Goal: Task Accomplishment & Management: Manage account settings

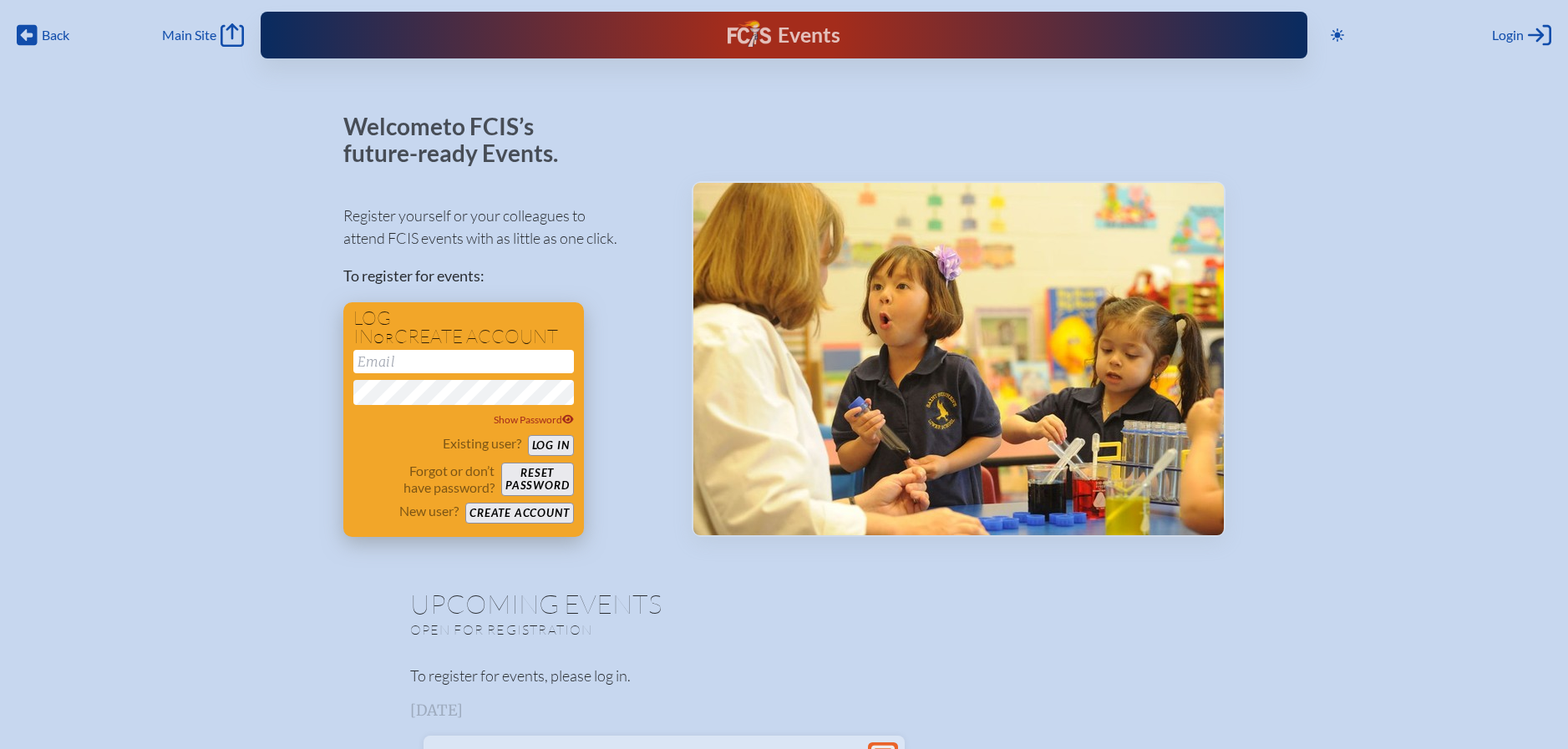
type input "[EMAIL_ADDRESS][DOMAIN_NAME]"
click at [552, 443] on button "Log in" at bounding box center [551, 445] width 46 height 20
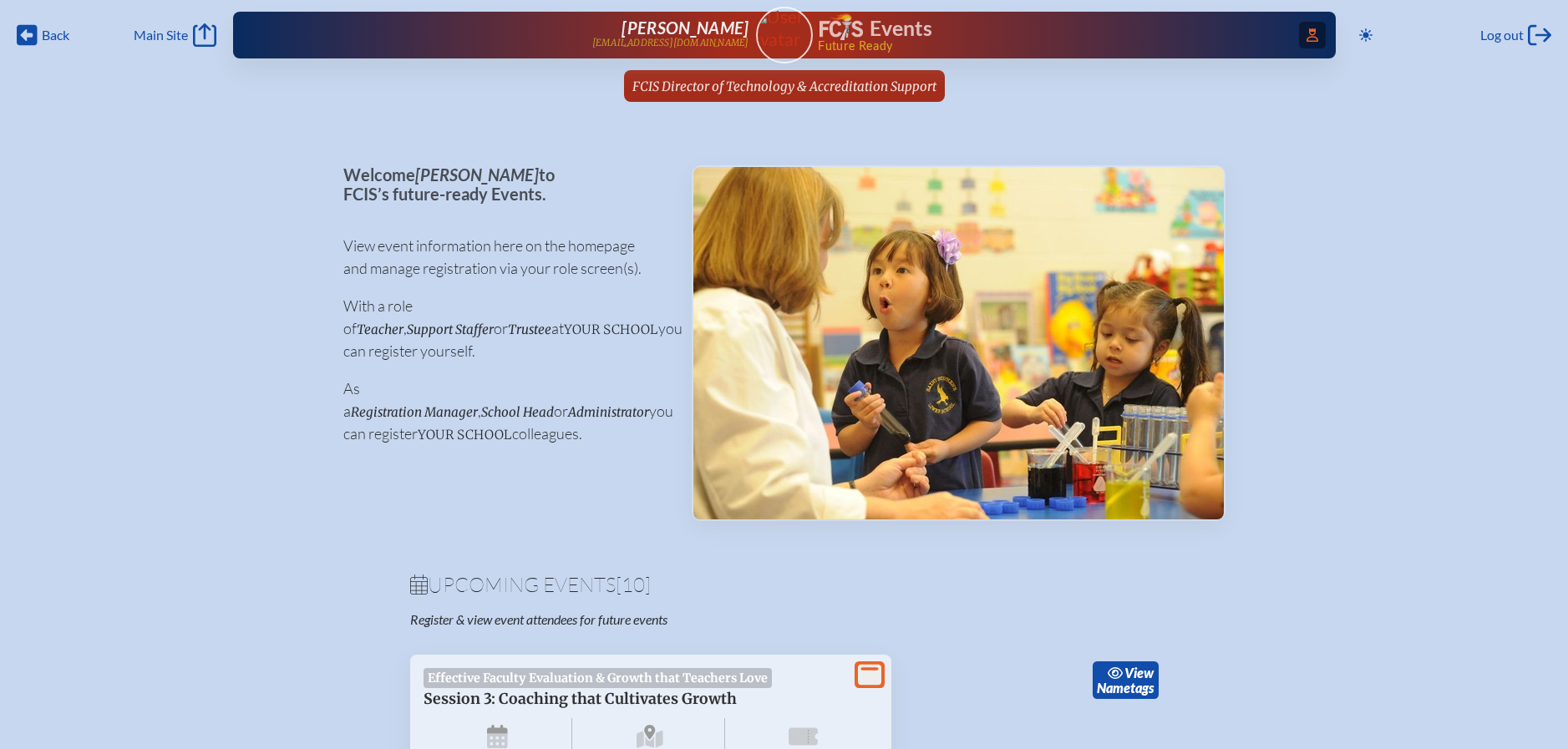
click at [1311, 34] on icon at bounding box center [1312, 35] width 12 height 13
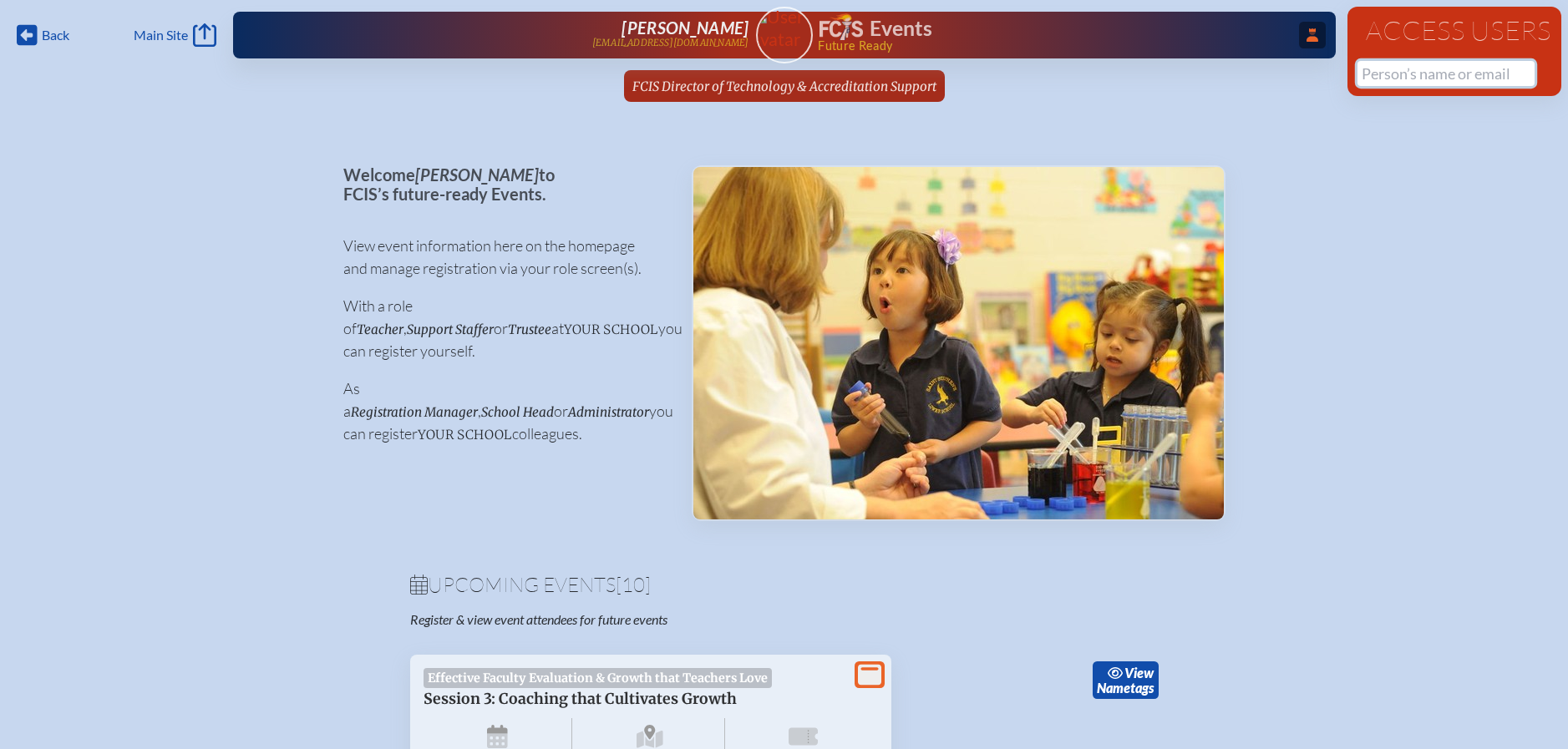
click at [1380, 72] on input "text" at bounding box center [1445, 73] width 177 height 25
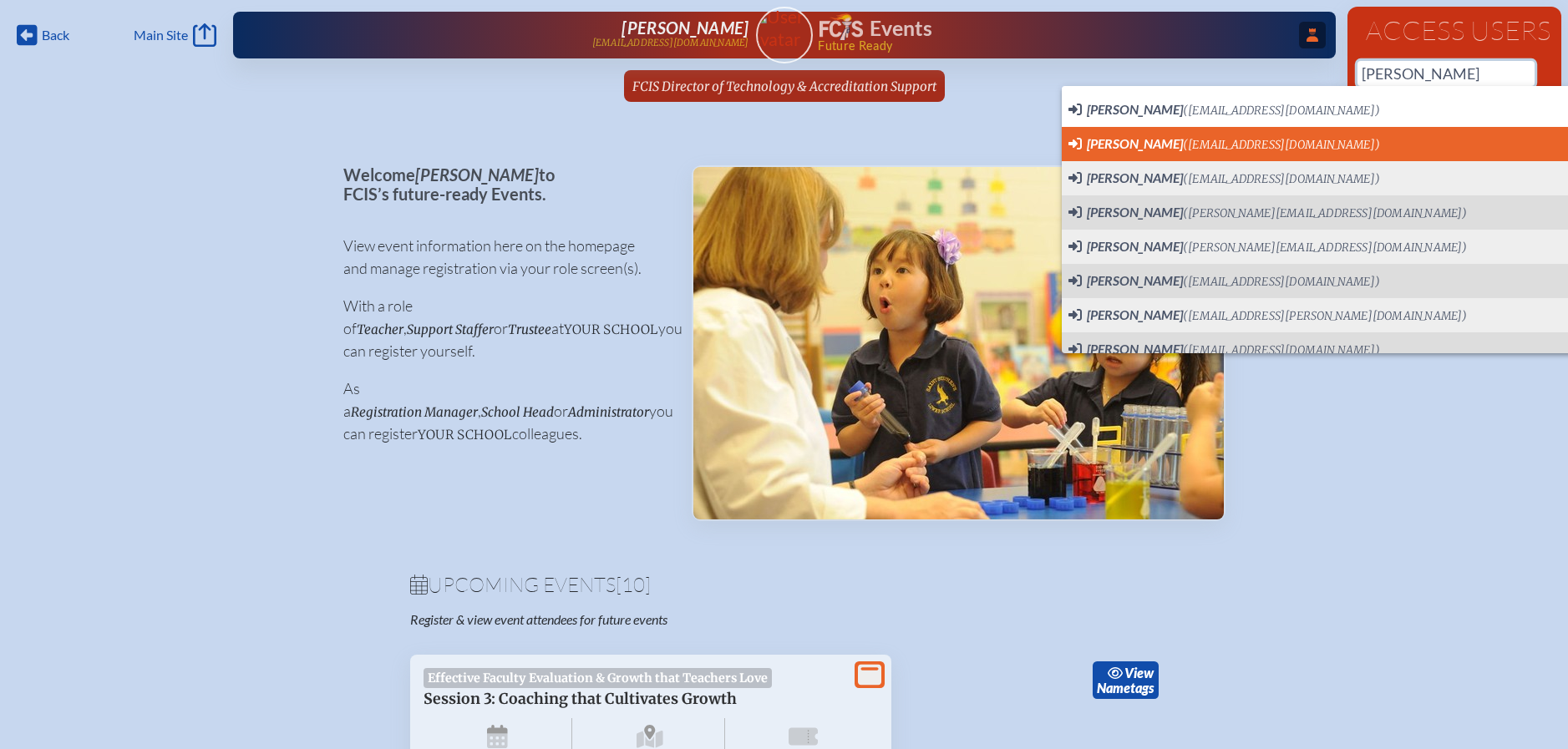
scroll to position [0, 12]
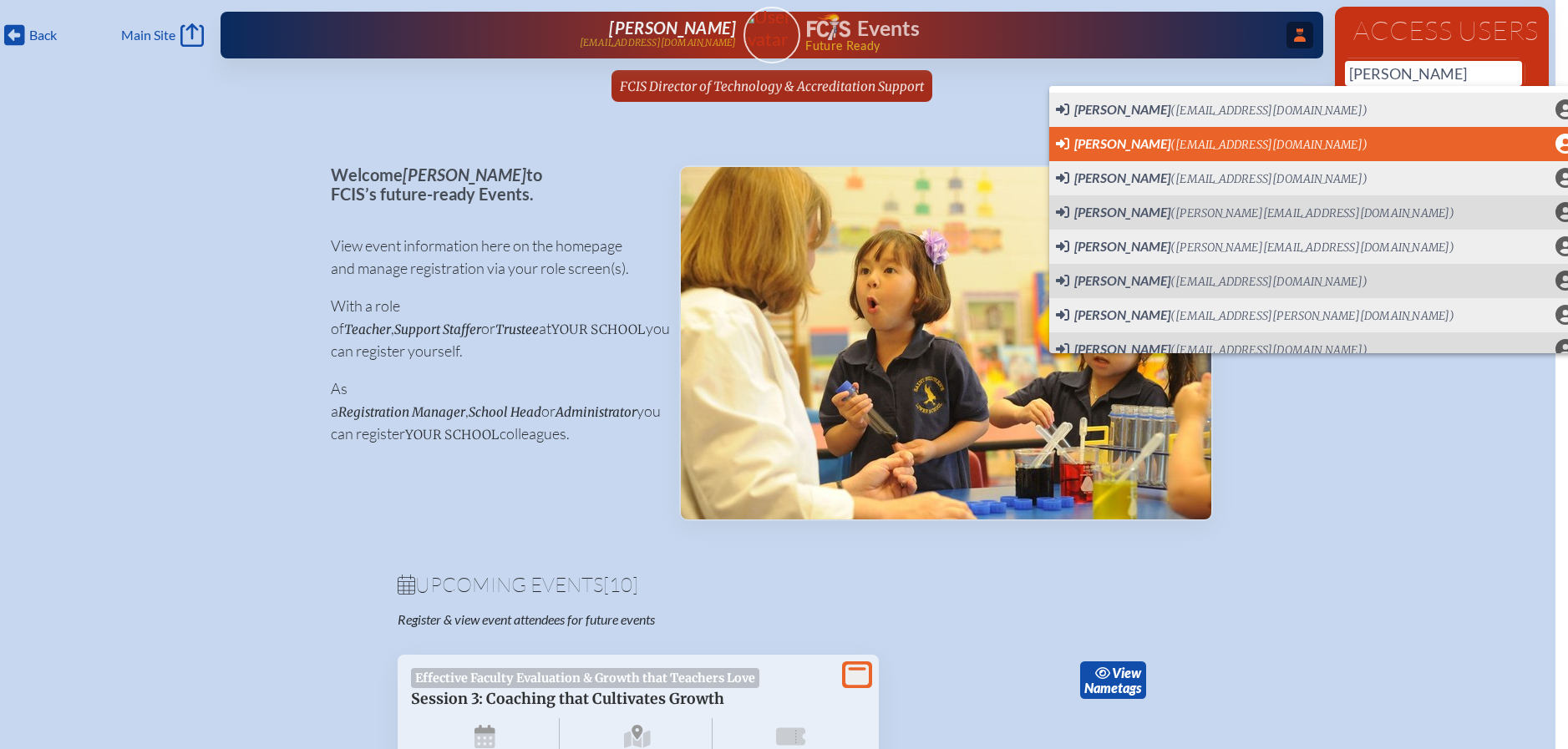
click at [1369, 148] on span "Suzanne Gottlieb Calleja (scalleja@palmertrinity.org) User Profile" at bounding box center [1315, 143] width 519 height 20
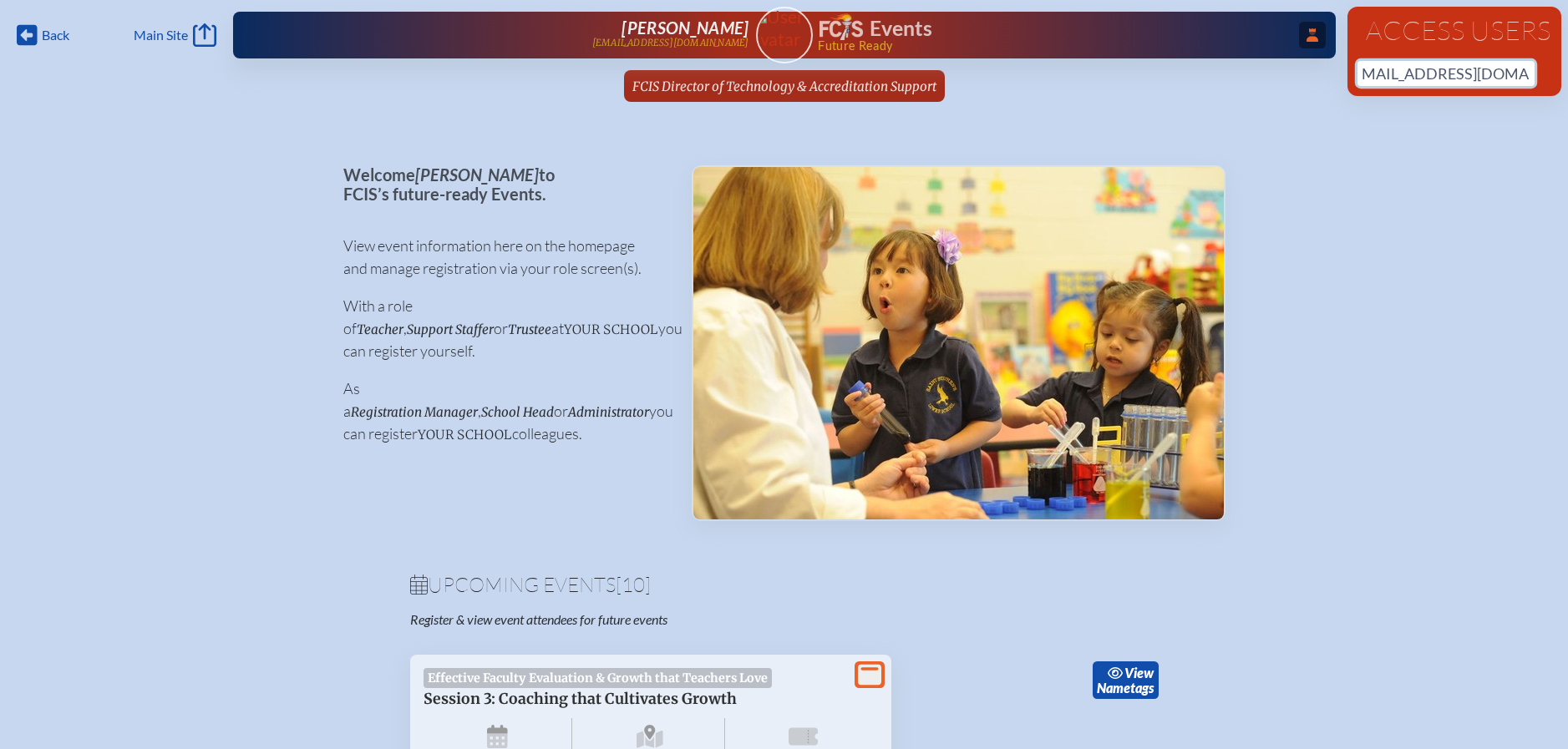
click at [1507, 74] on input "scalleja@palmertrinity.org" at bounding box center [1445, 73] width 177 height 25
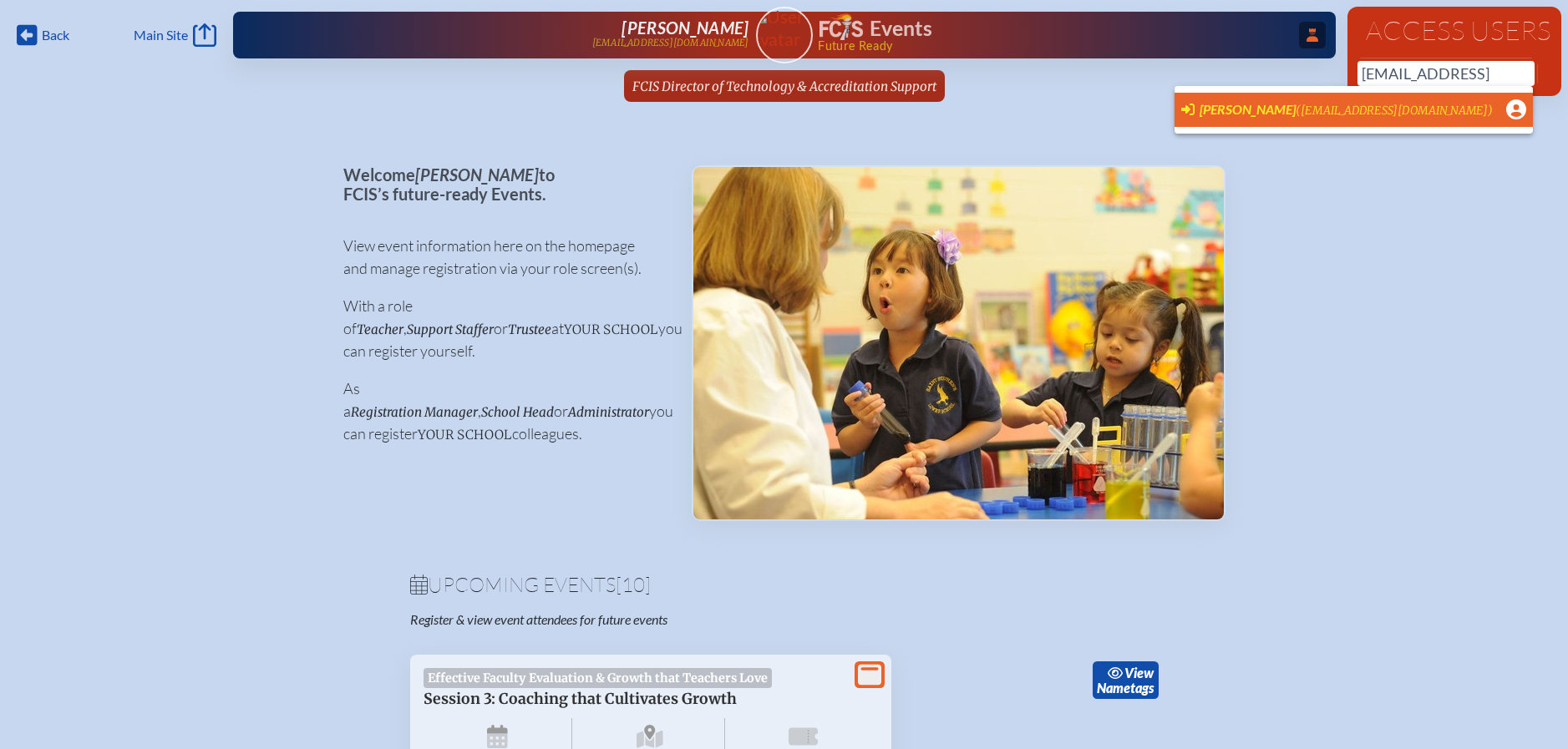
click at [1408, 105] on span "(scalleja@palmertrinity.org)" at bounding box center [1393, 110] width 197 height 14
type input "scalleja@palmertrinity.org"
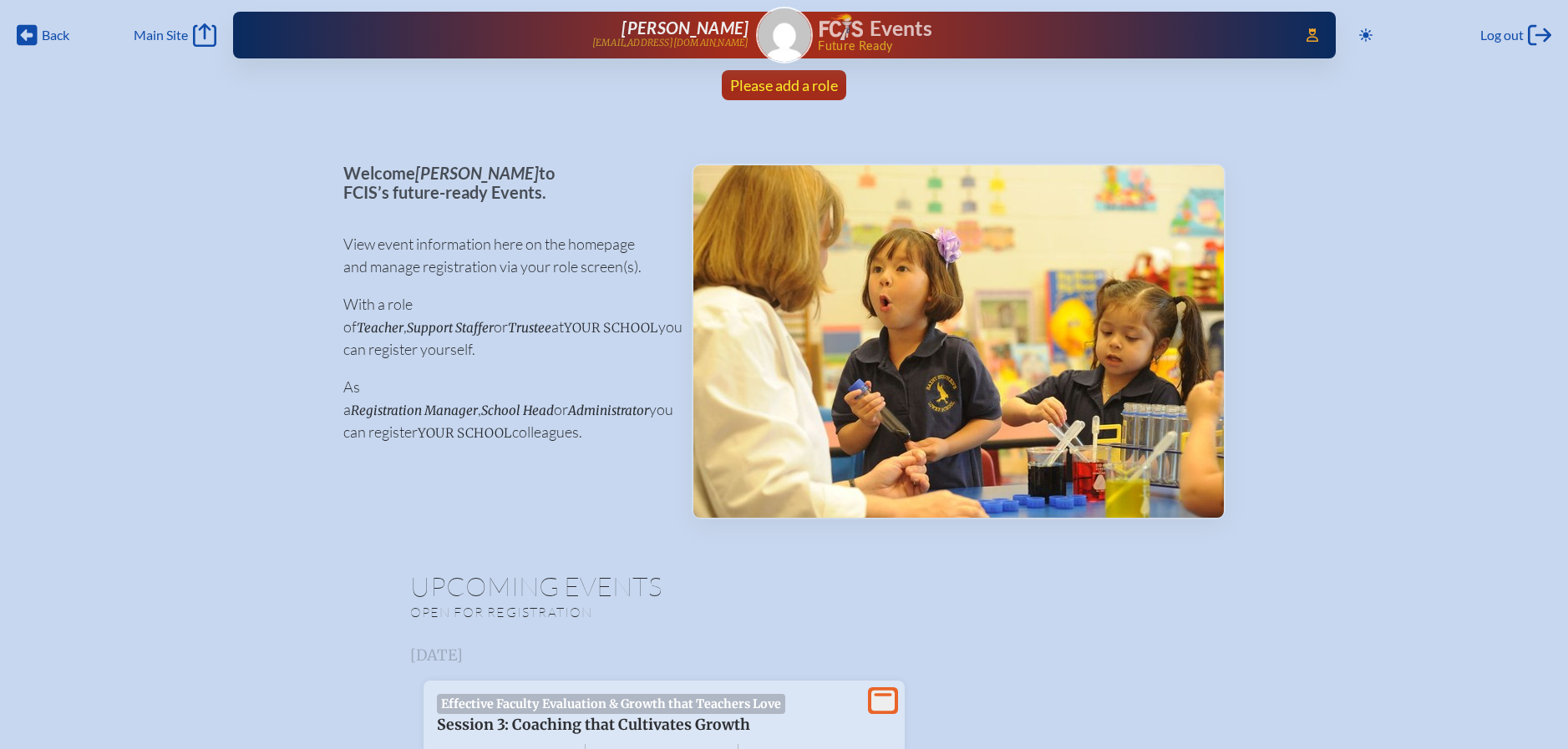
click at [806, 83] on span "Please add a role" at bounding box center [784, 85] width 108 height 19
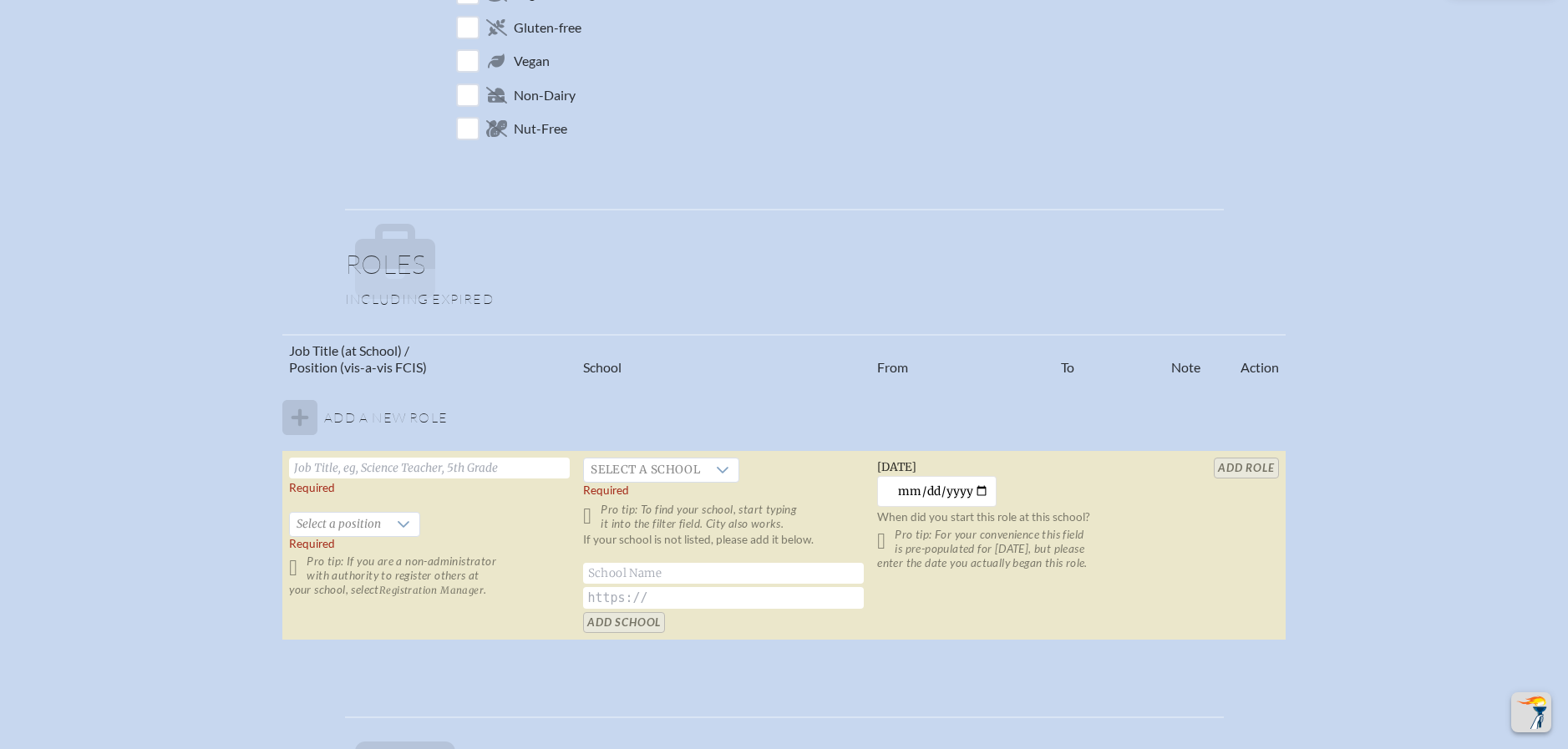
scroll to position [973, 0]
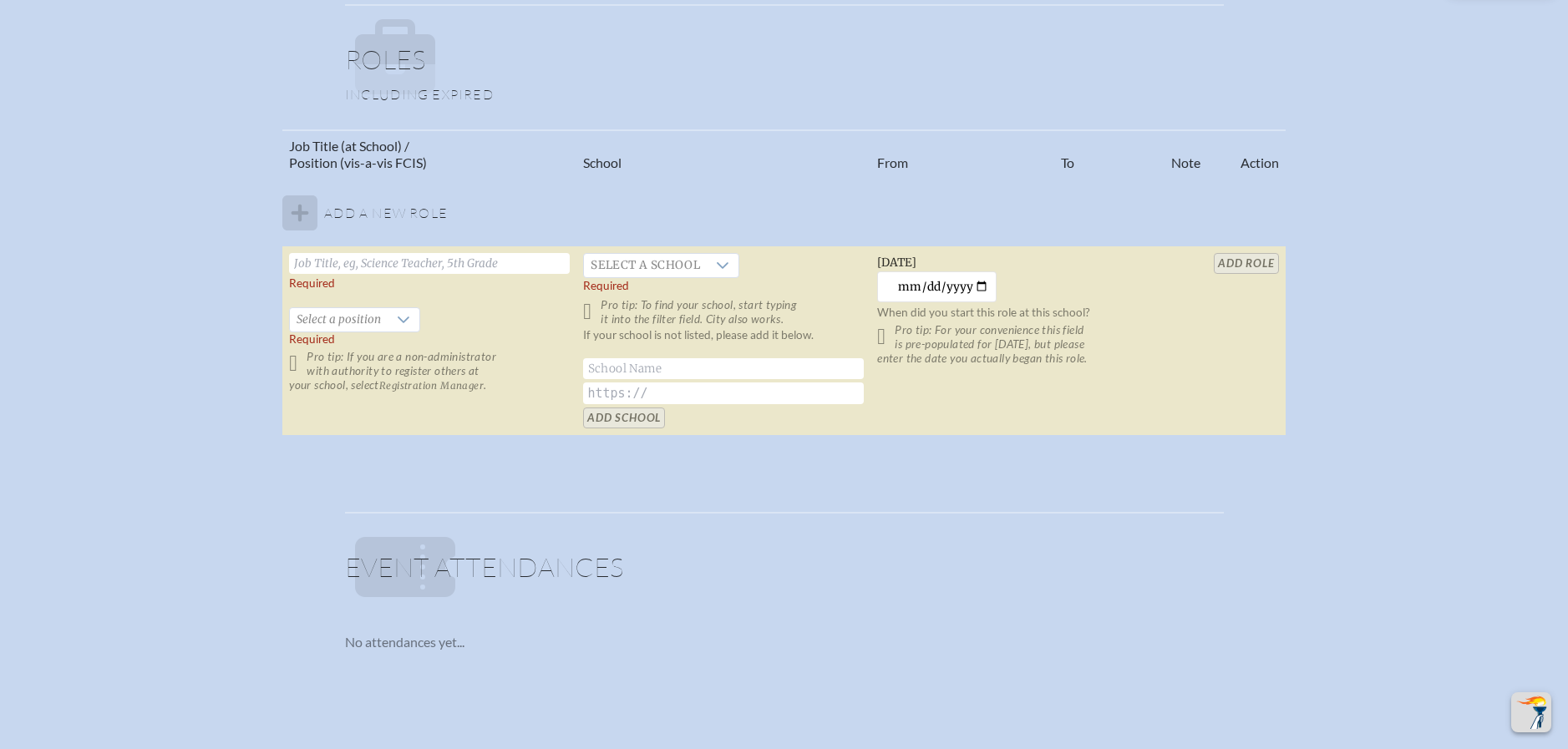
click at [347, 260] on input "text" at bounding box center [429, 263] width 280 height 20
paste input "Associate Head of School"
type input "Associate Head of School"
click at [662, 267] on span "Select a school" at bounding box center [646, 265] width 123 height 23
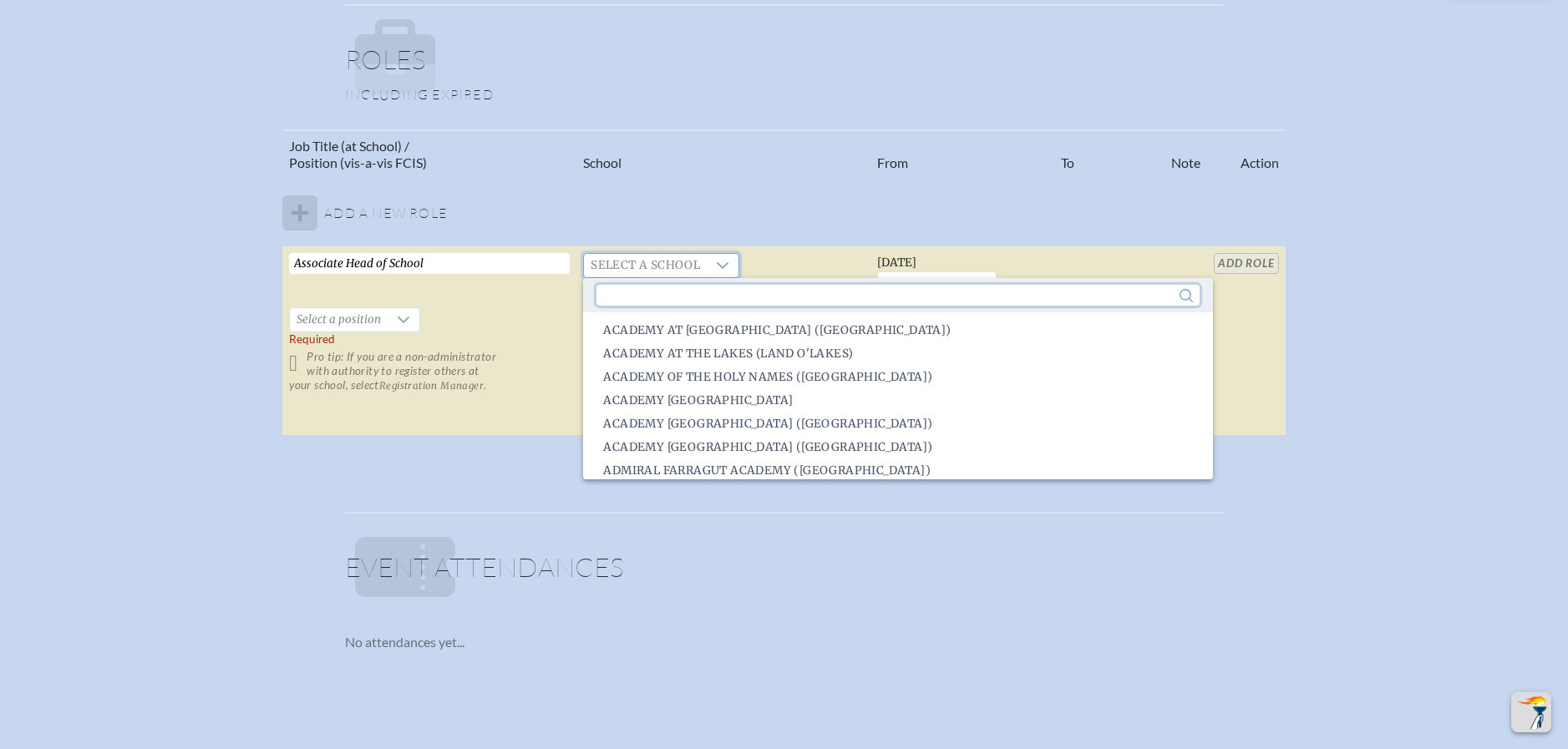
click at [662, 303] on input "text" at bounding box center [898, 295] width 602 height 20
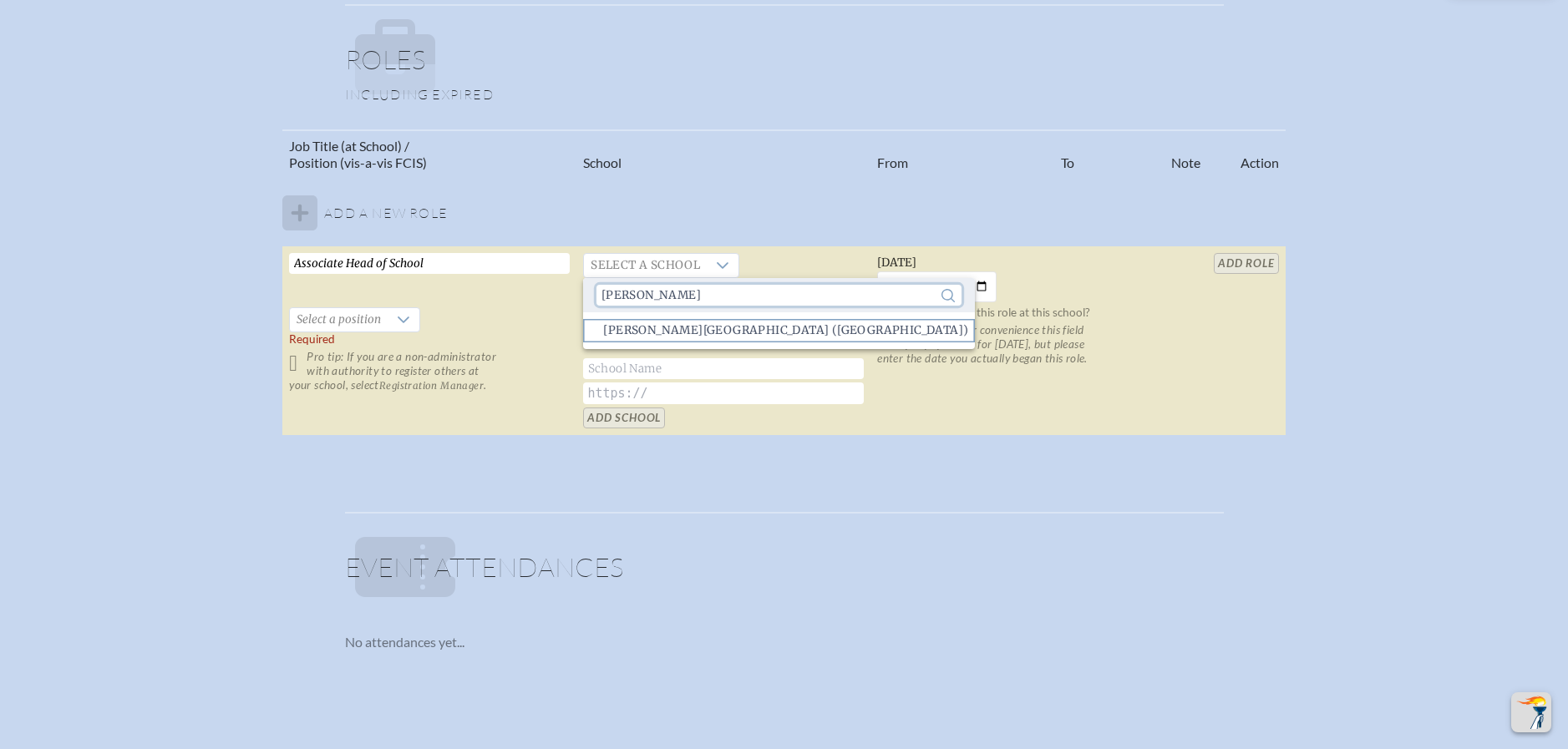
type input "palmer"
click at [714, 334] on span "Palmer Trinity School (Palmetto Bay)" at bounding box center [785, 330] width 365 height 17
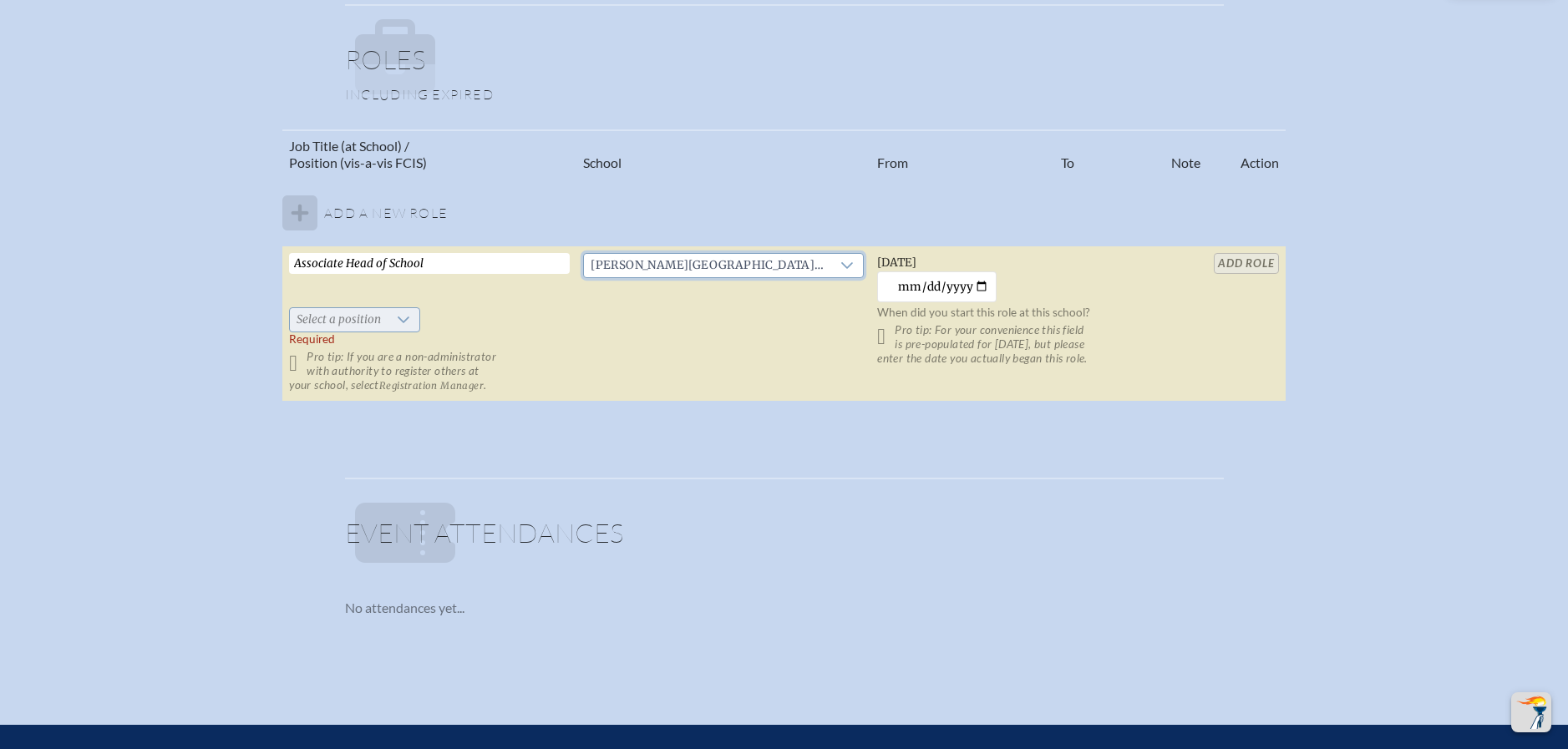
click at [407, 323] on icon at bounding box center [403, 320] width 13 height 13
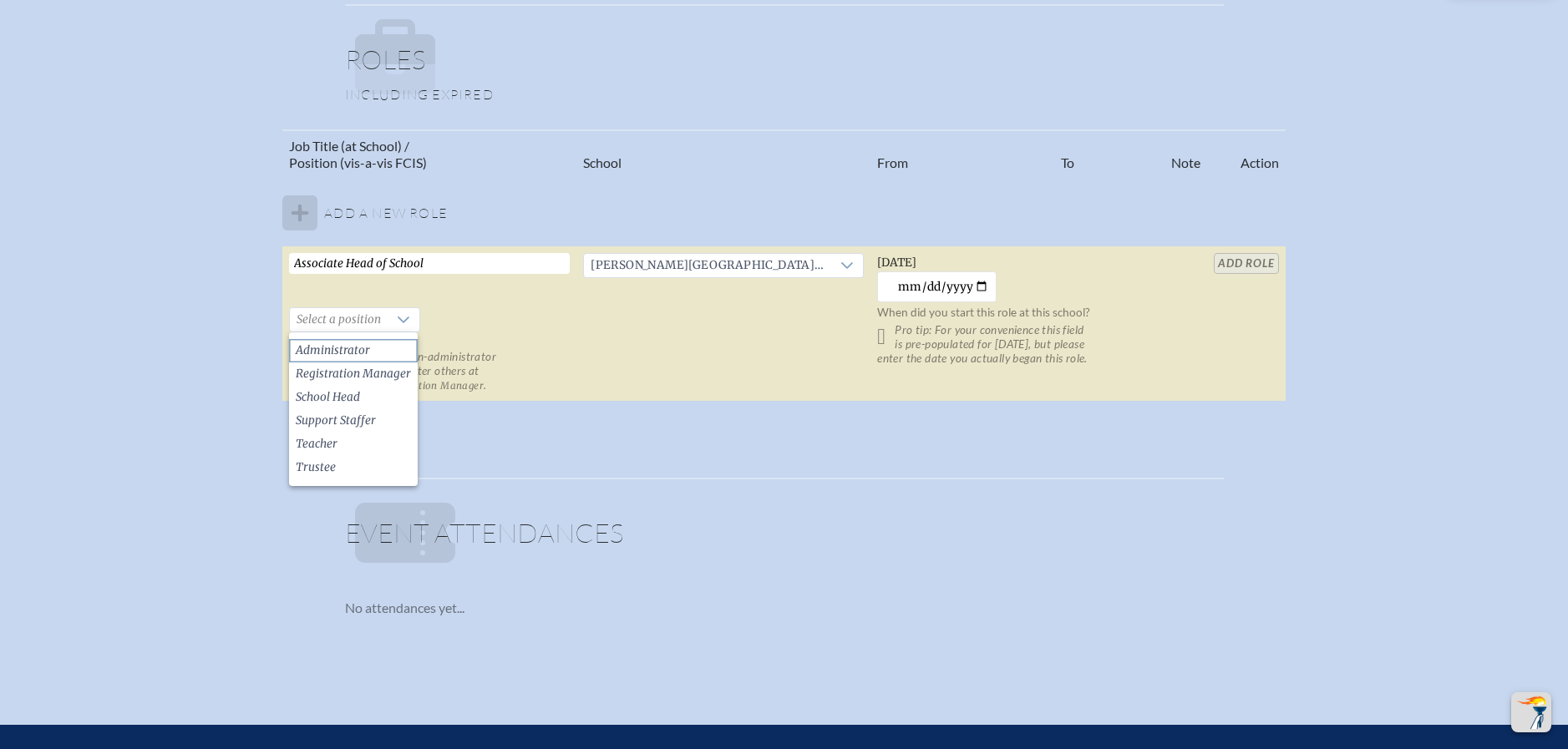
click at [388, 348] on li "Administrator" at bounding box center [353, 351] width 128 height 23
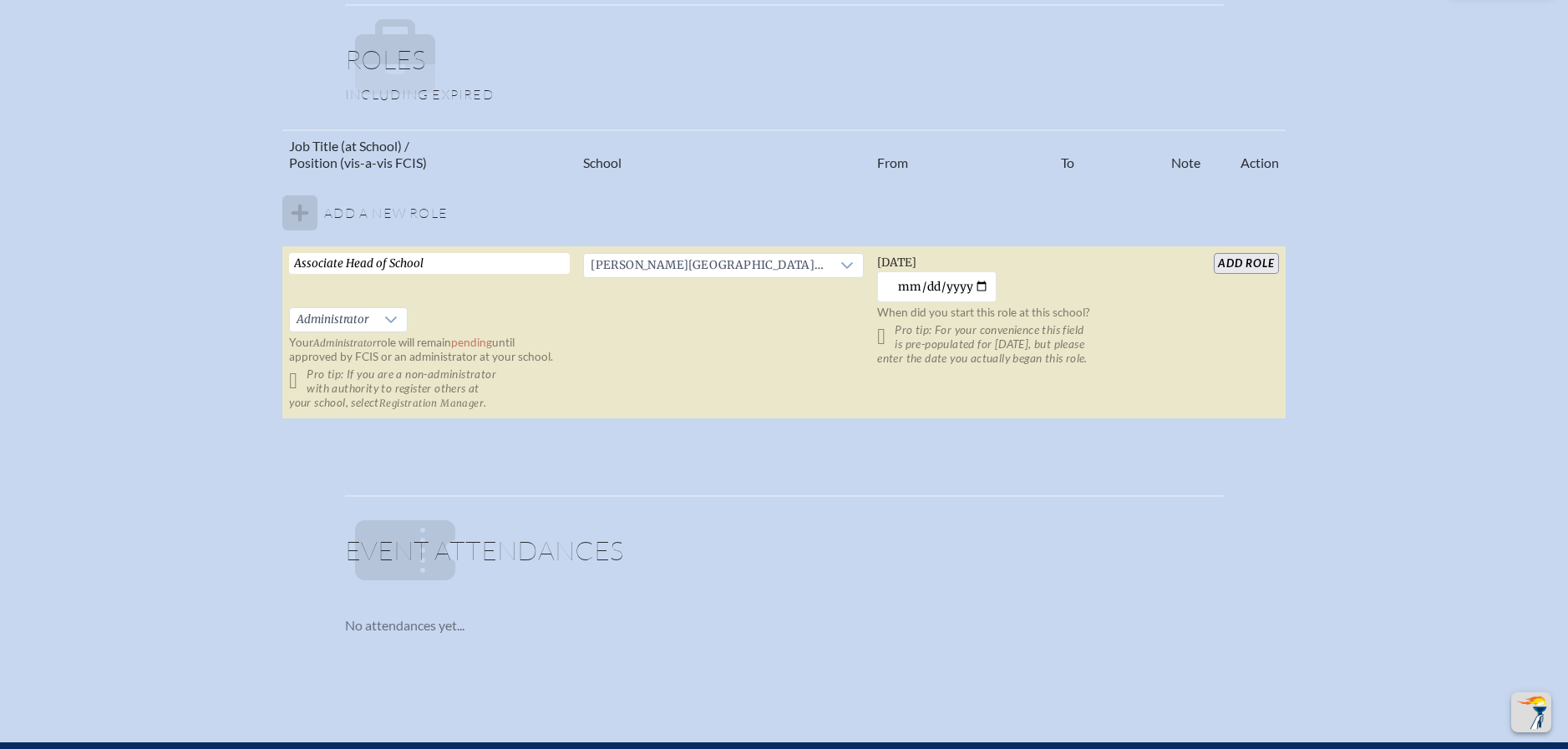
click at [1260, 266] on input "add Role" at bounding box center [1246, 263] width 64 height 20
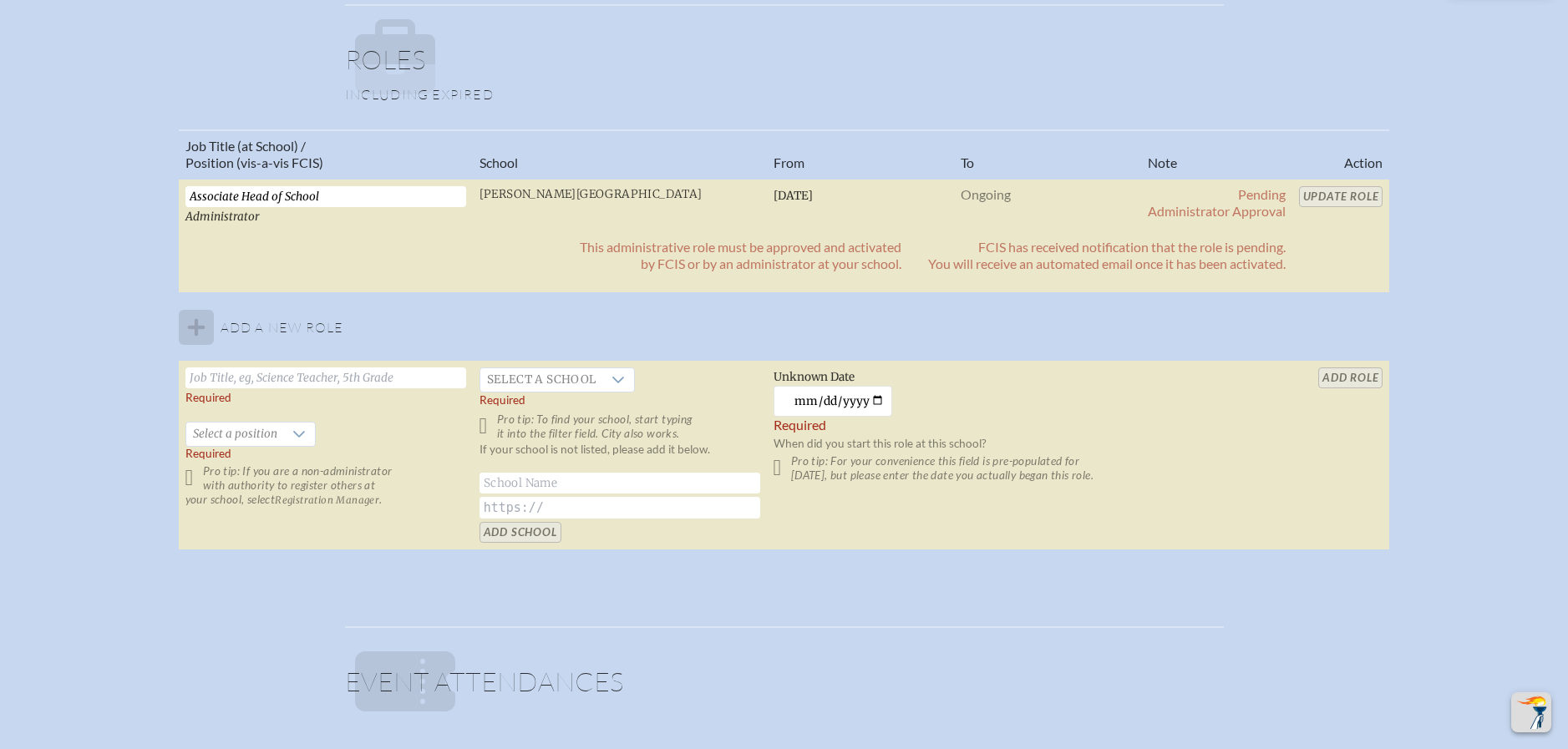
click at [1339, 199] on table "Job Title (at School) / Position (vis-a-vis FCIS) School From To Note Action As…" at bounding box center [784, 340] width 1211 height 422
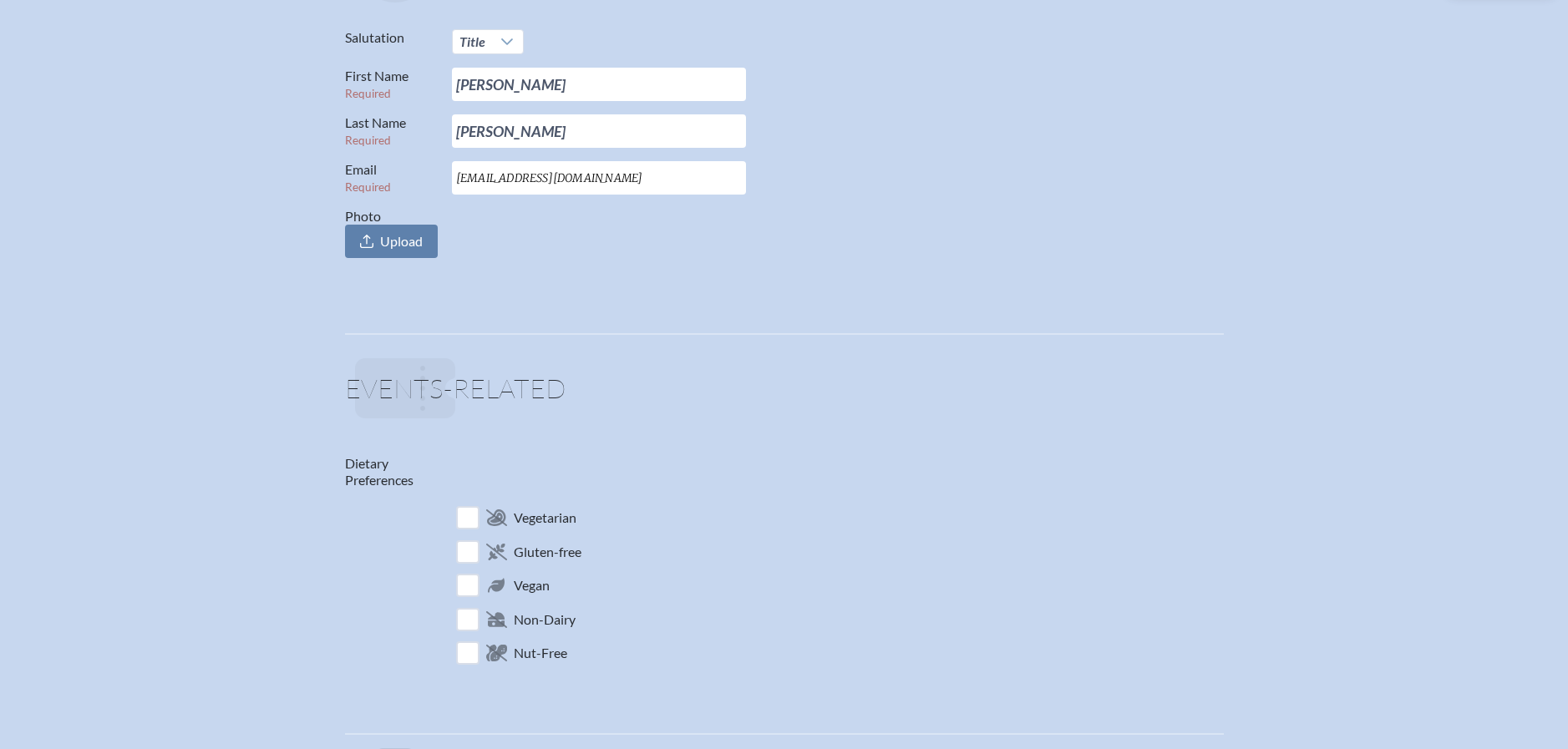
scroll to position [0, 0]
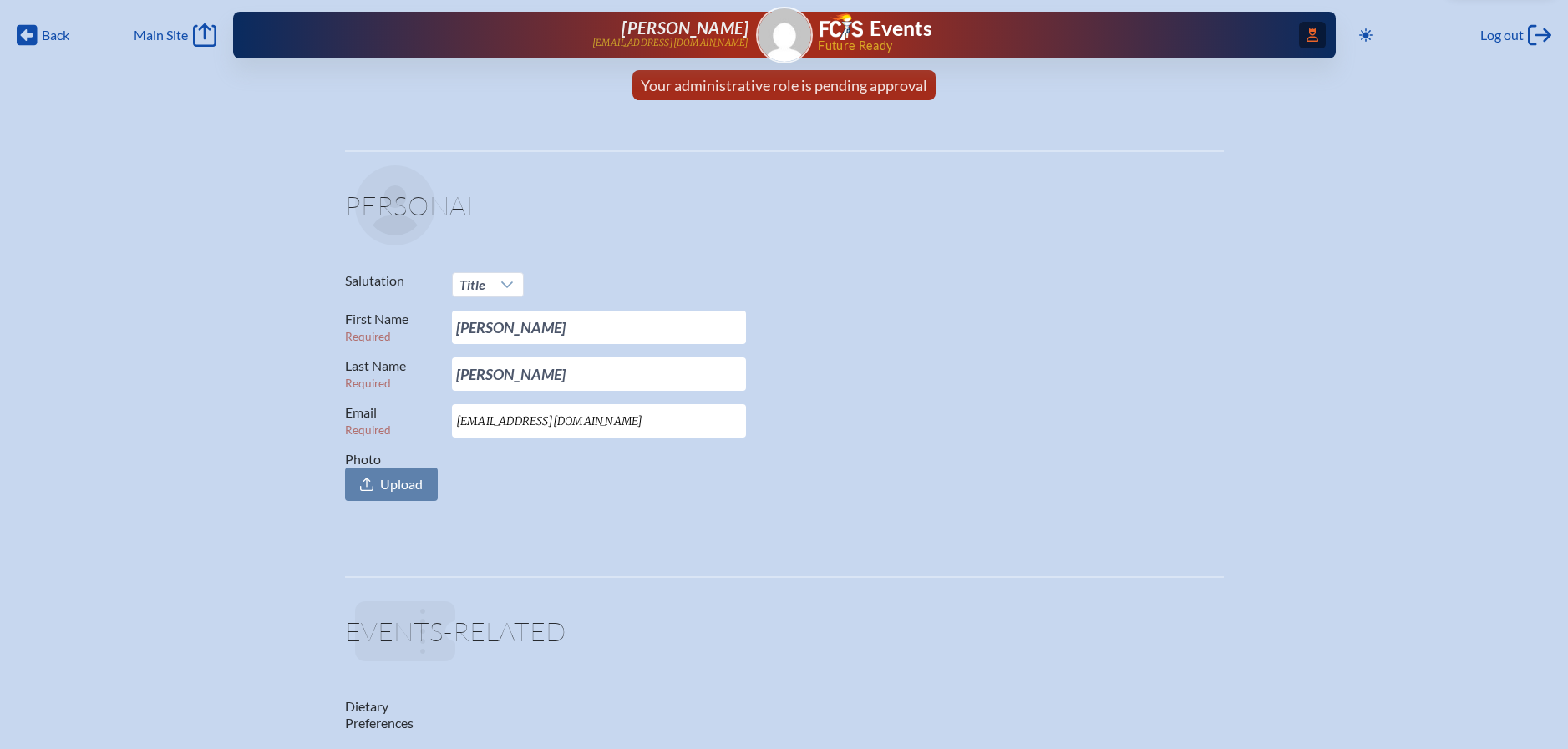
click at [1312, 33] on icon "Access Users..." at bounding box center [1312, 35] width 12 height 13
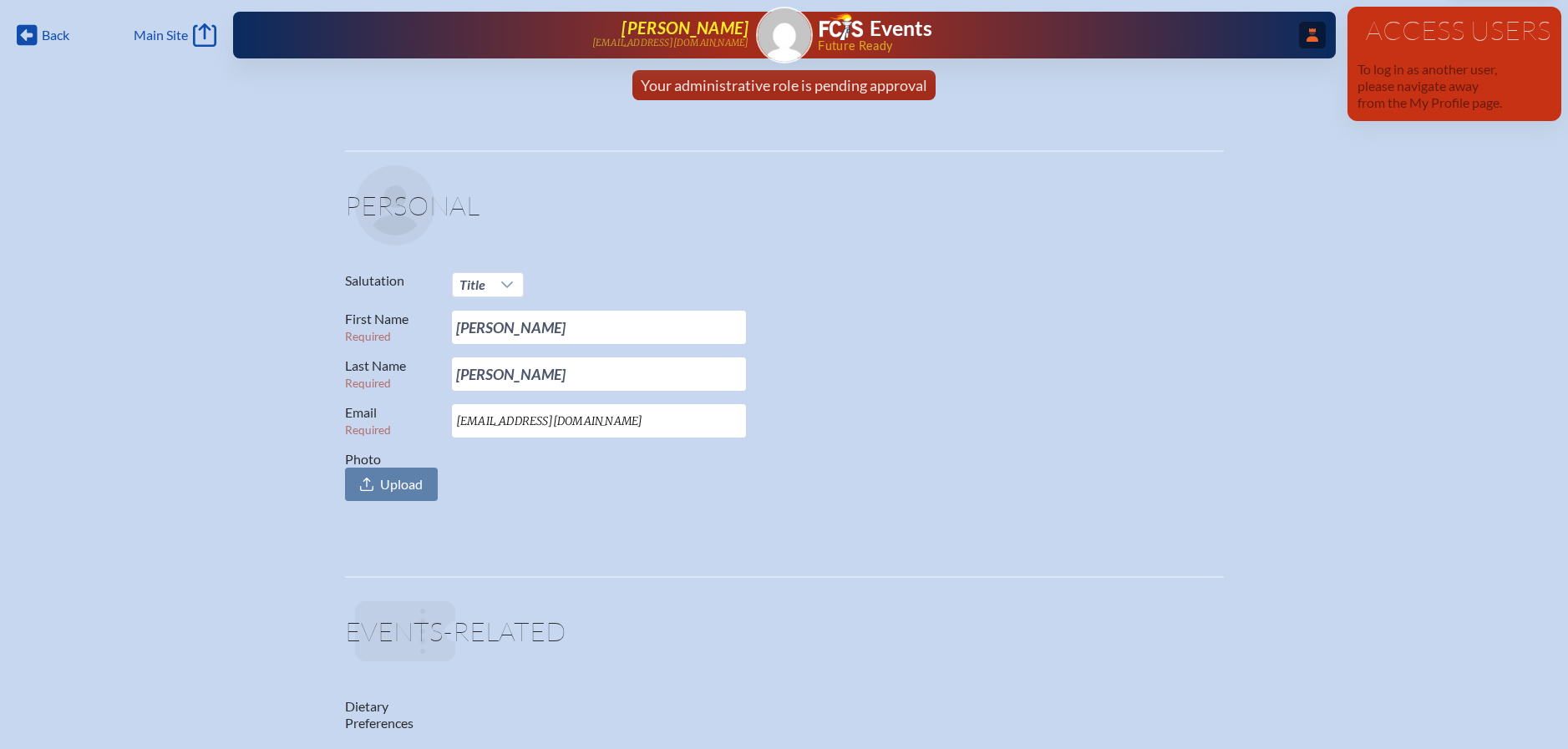
click at [392, 45] on link "Suzanne Gottlieb Calleja scalleja@palmertrinity.org" at bounding box center [518, 36] width 463 height 34
click at [162, 40] on span "Main Site" at bounding box center [160, 35] width 54 height 17
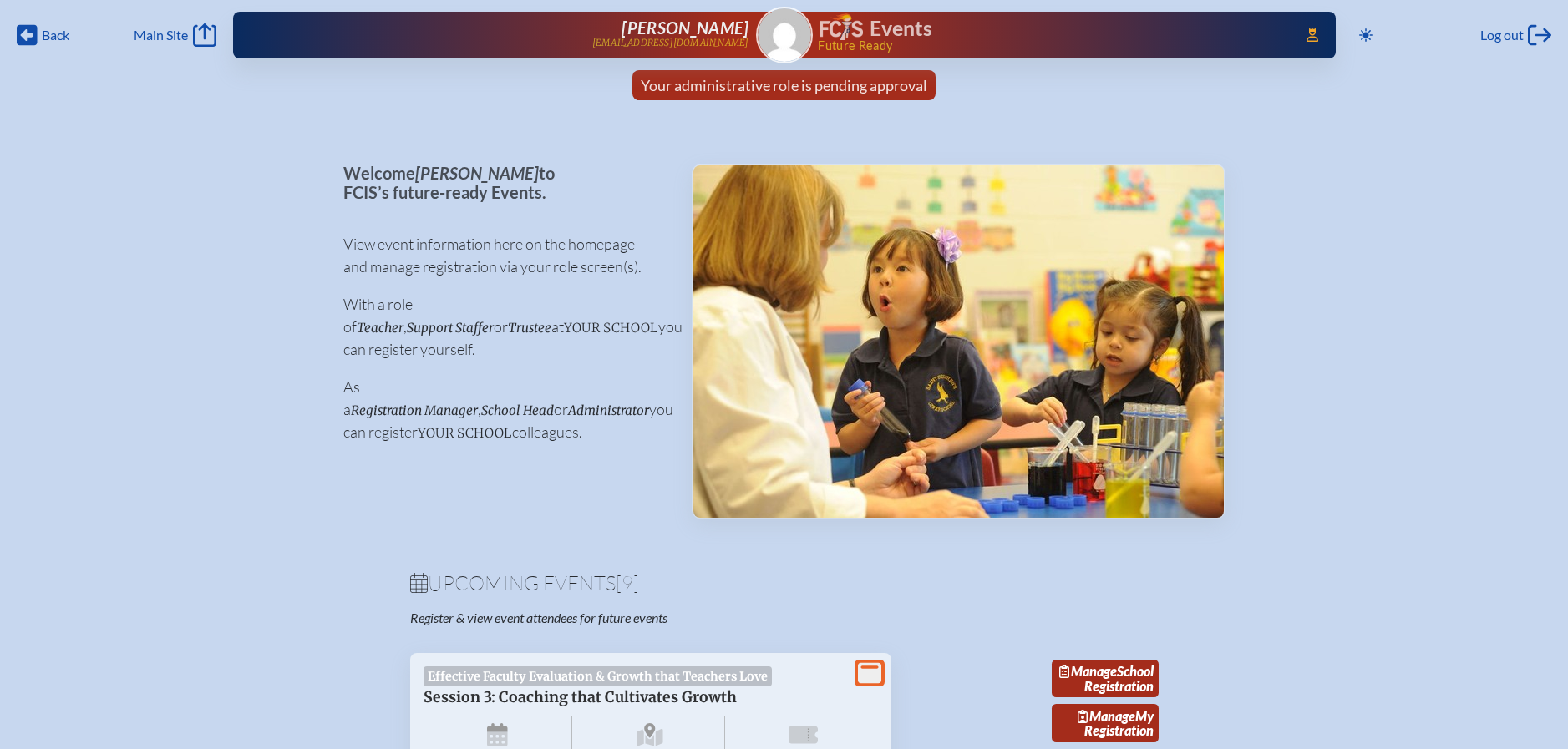
click at [1478, 38] on div "Toggle to Dark Mode Log out Log out" at bounding box center [1452, 35] width 199 height 27
click at [1485, 37] on span "Log out" at bounding box center [1501, 35] width 44 height 17
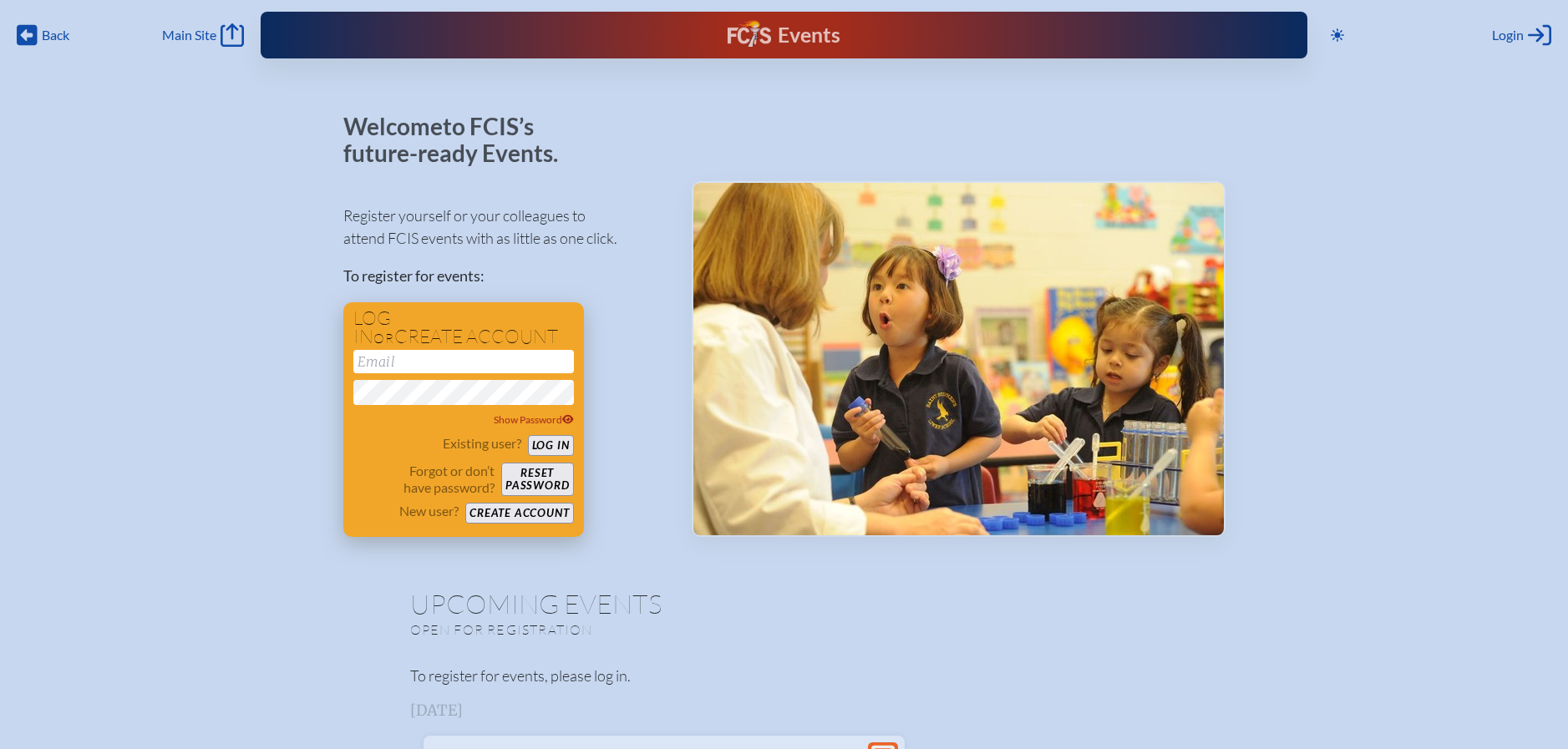
type input "[EMAIL_ADDRESS][DOMAIN_NAME]"
click at [540, 448] on button "Log in" at bounding box center [551, 445] width 46 height 20
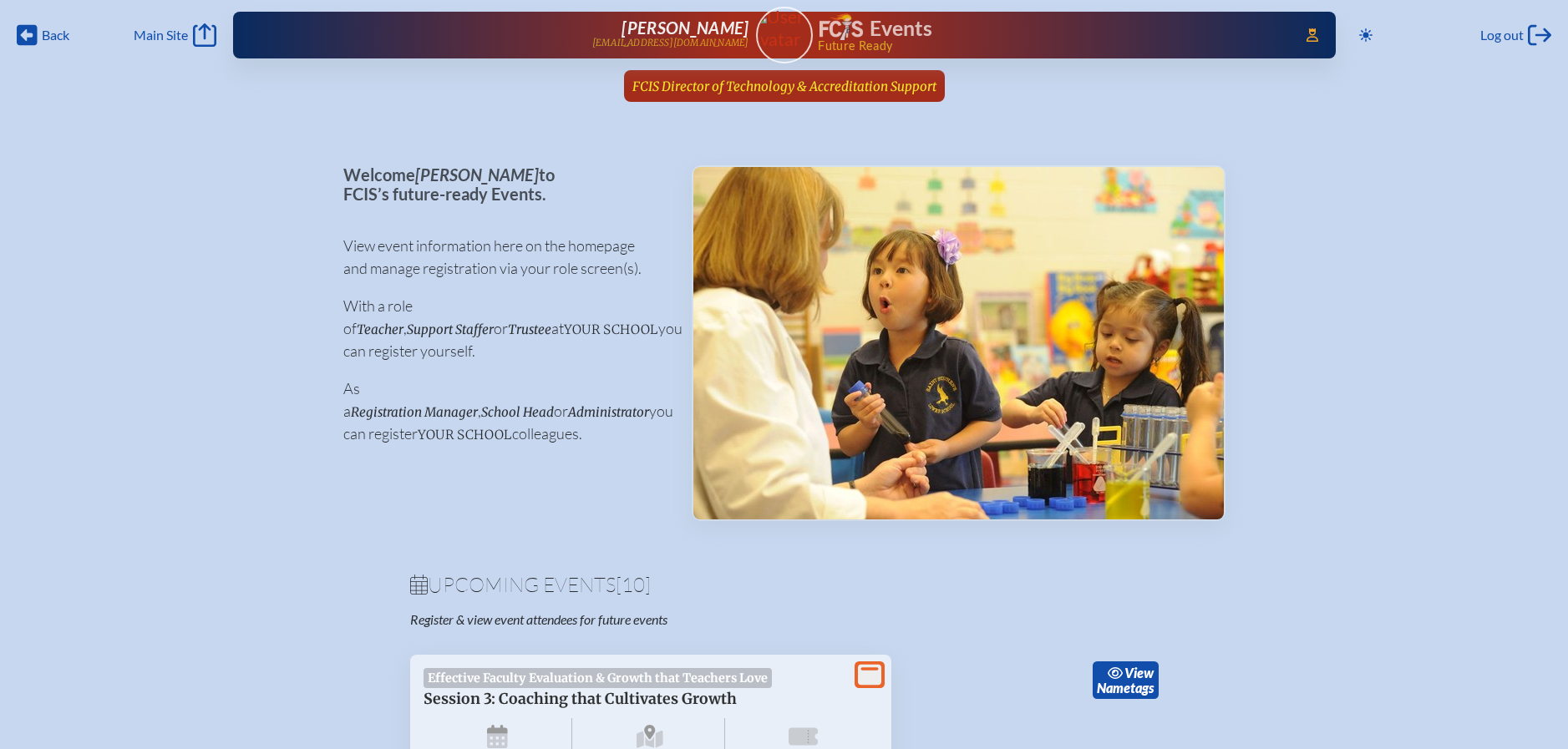
click at [856, 86] on span "FCIS Director of Technology & Accreditation Support" at bounding box center [784, 86] width 304 height 16
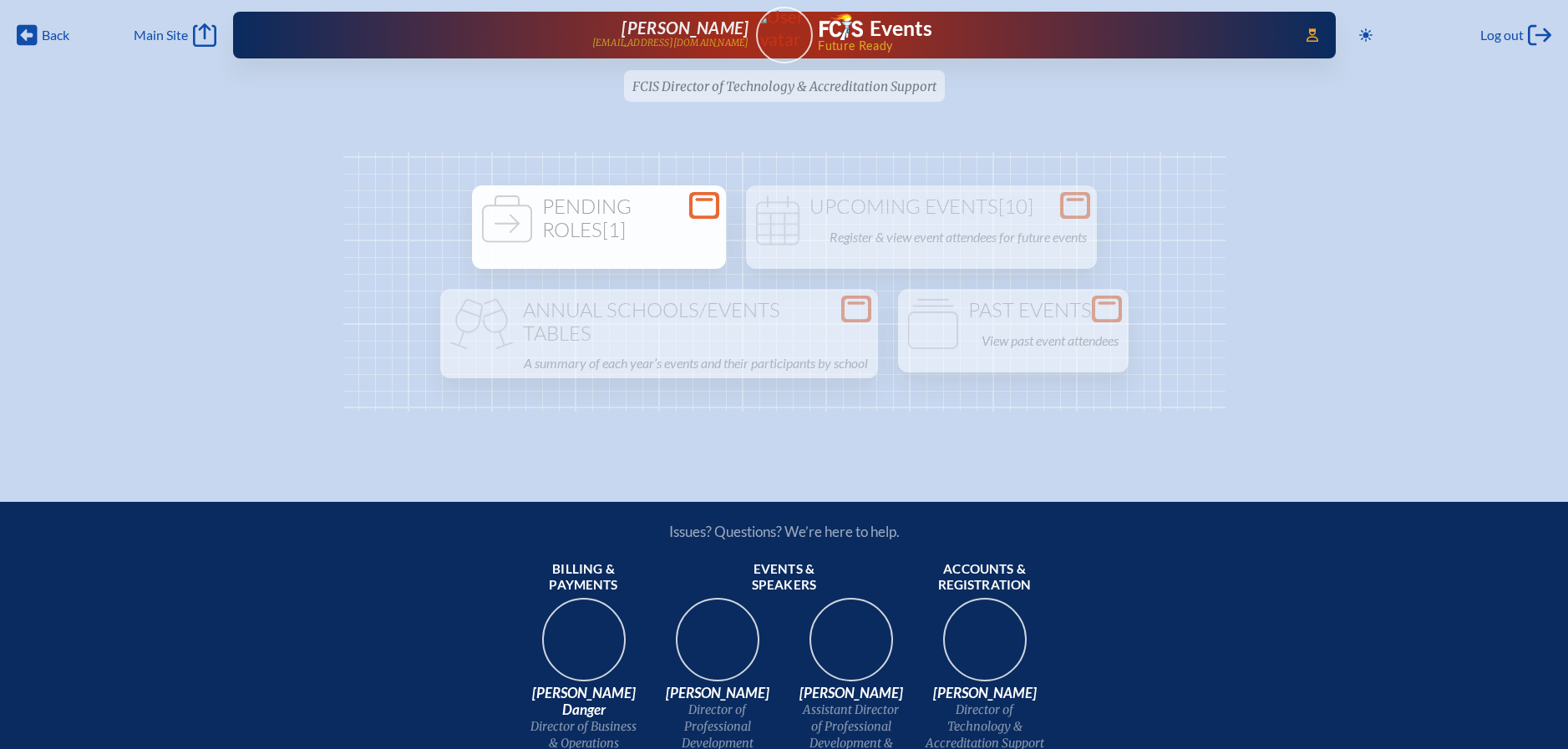
click at [616, 230] on span "[1]" at bounding box center [613, 230] width 23 height 25
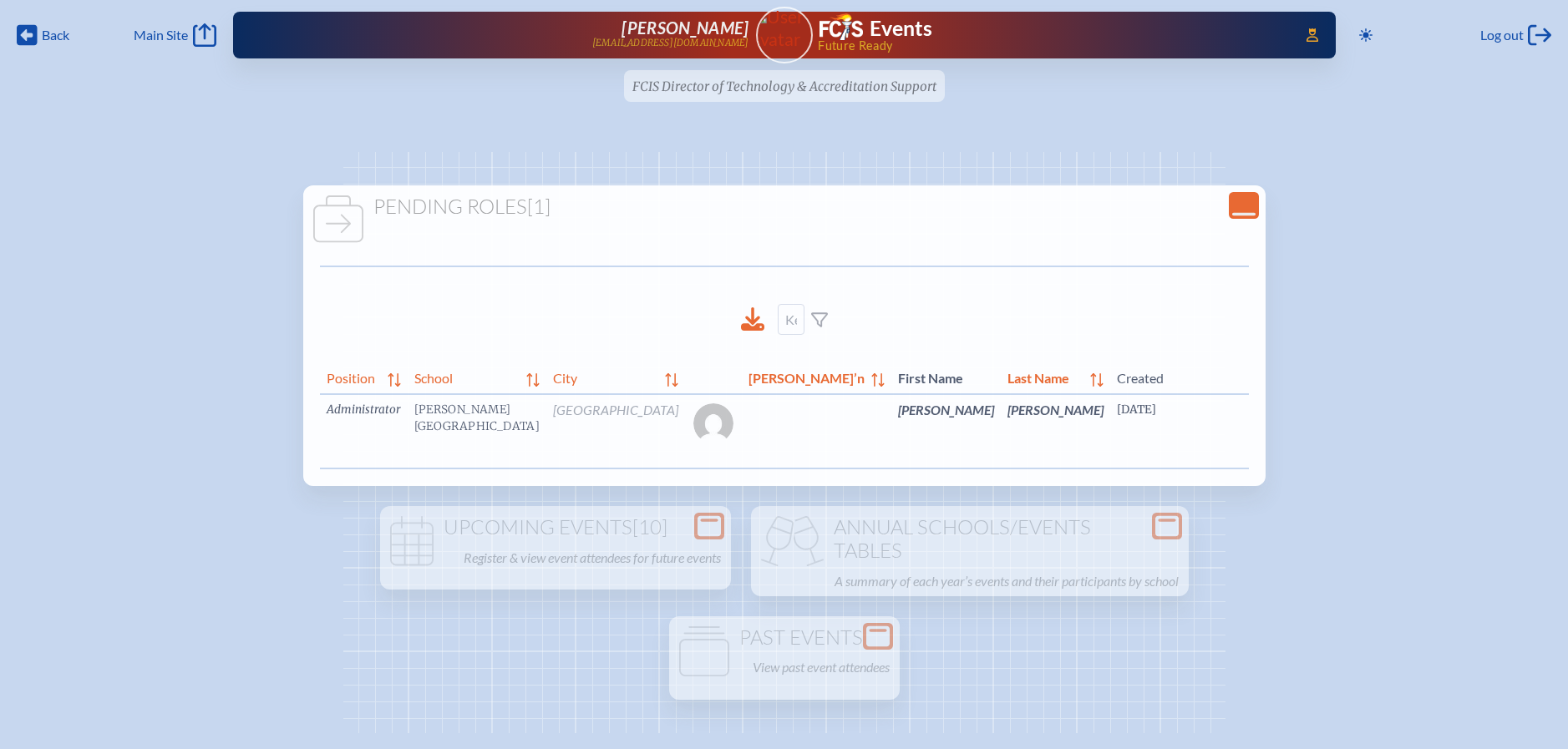
click at [1427, 428] on link "edit Person’s Details" at bounding box center [1455, 435] width 56 height 53
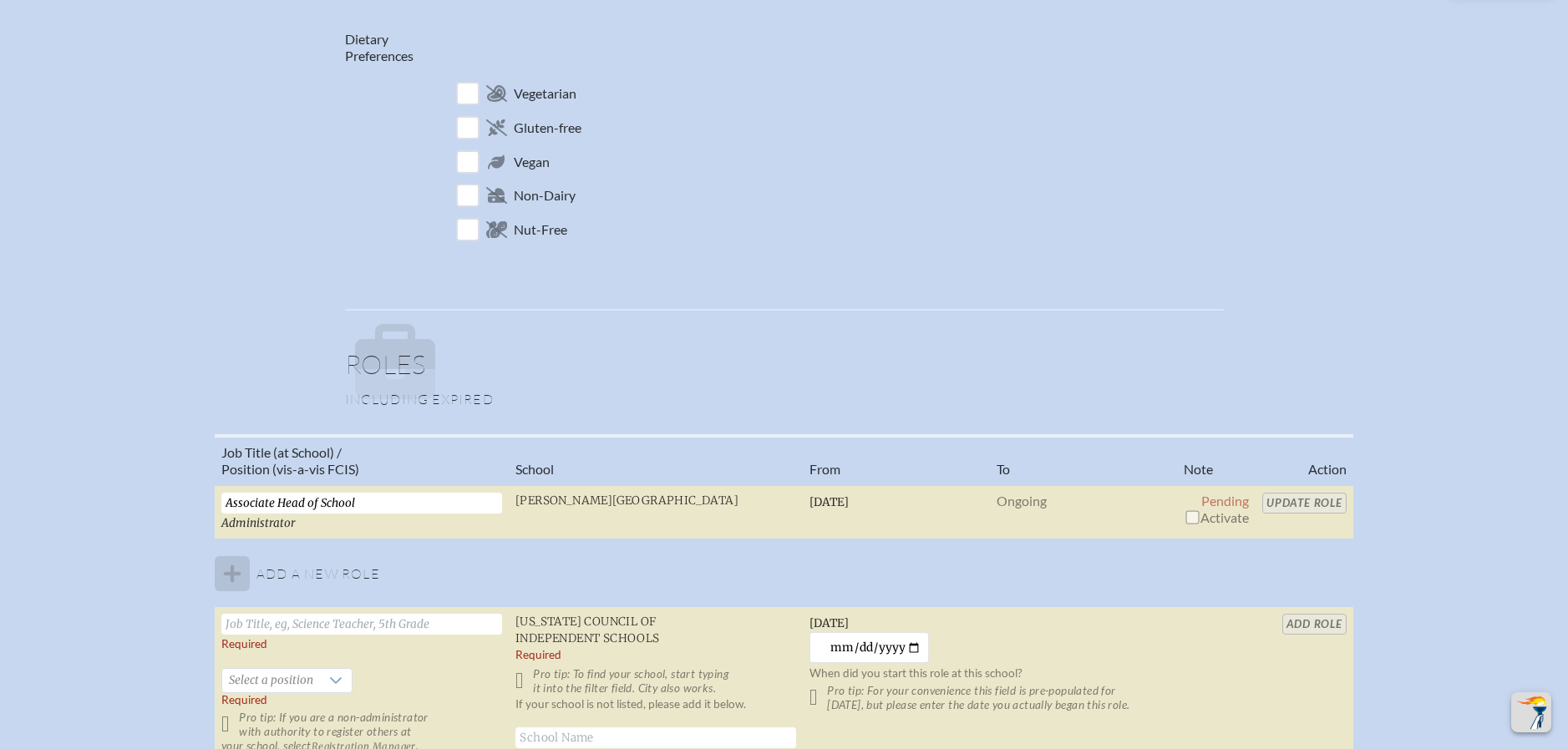
scroll to position [864, 0]
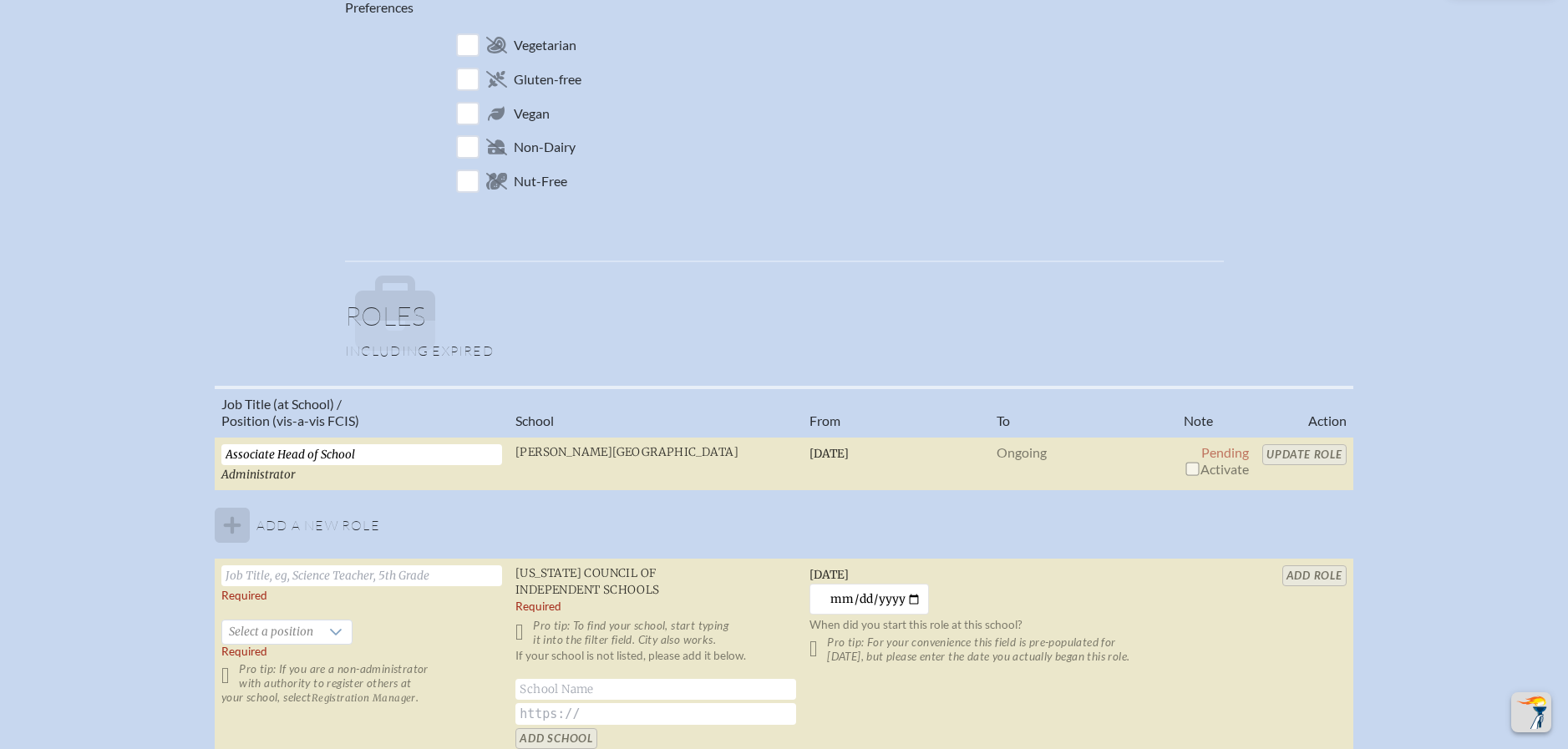
click at [1188, 468] on input "checkbox" at bounding box center [1191, 468] width 13 height 13
checkbox input "true"
click at [1288, 453] on input "Update Role" at bounding box center [1304, 454] width 85 height 20
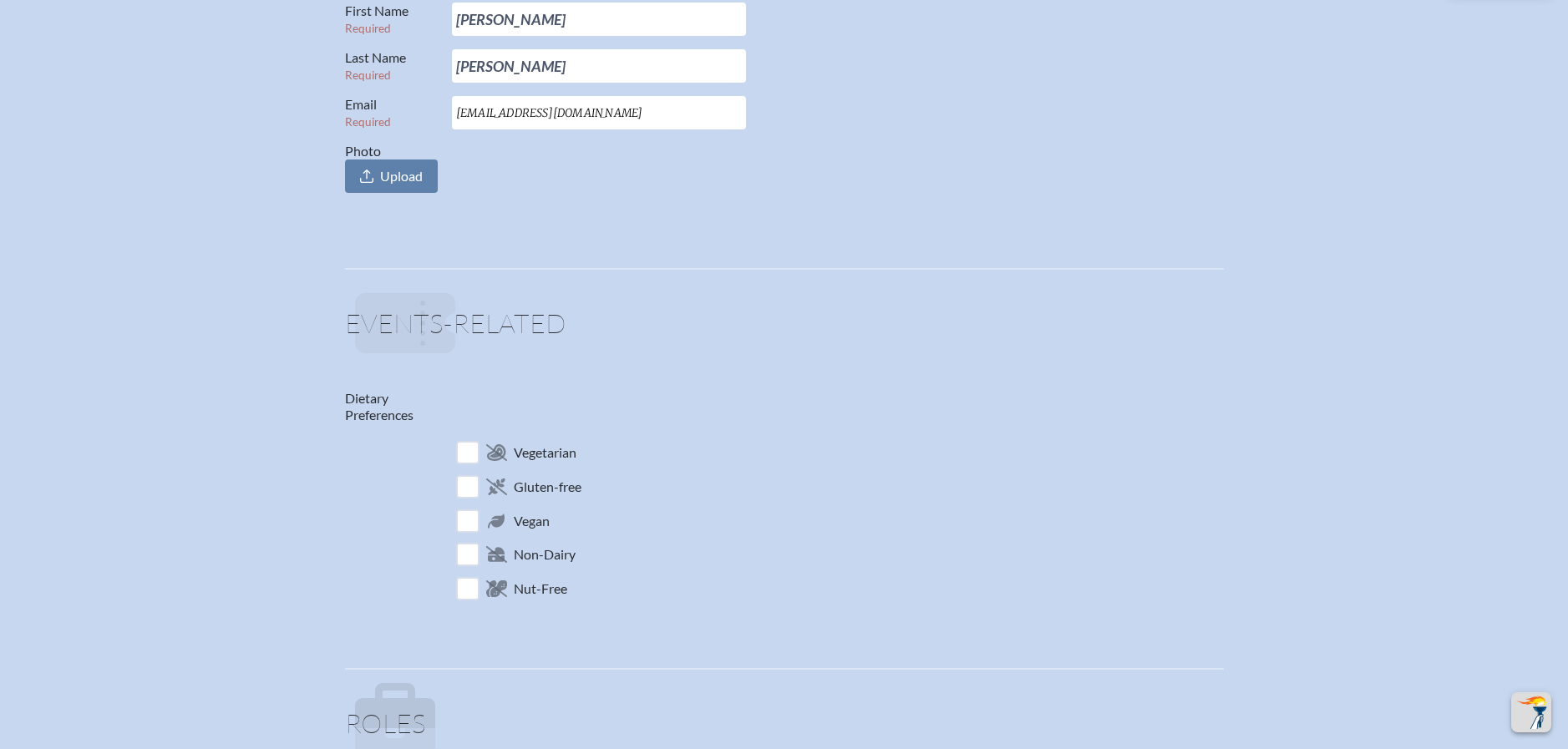
scroll to position [0, 0]
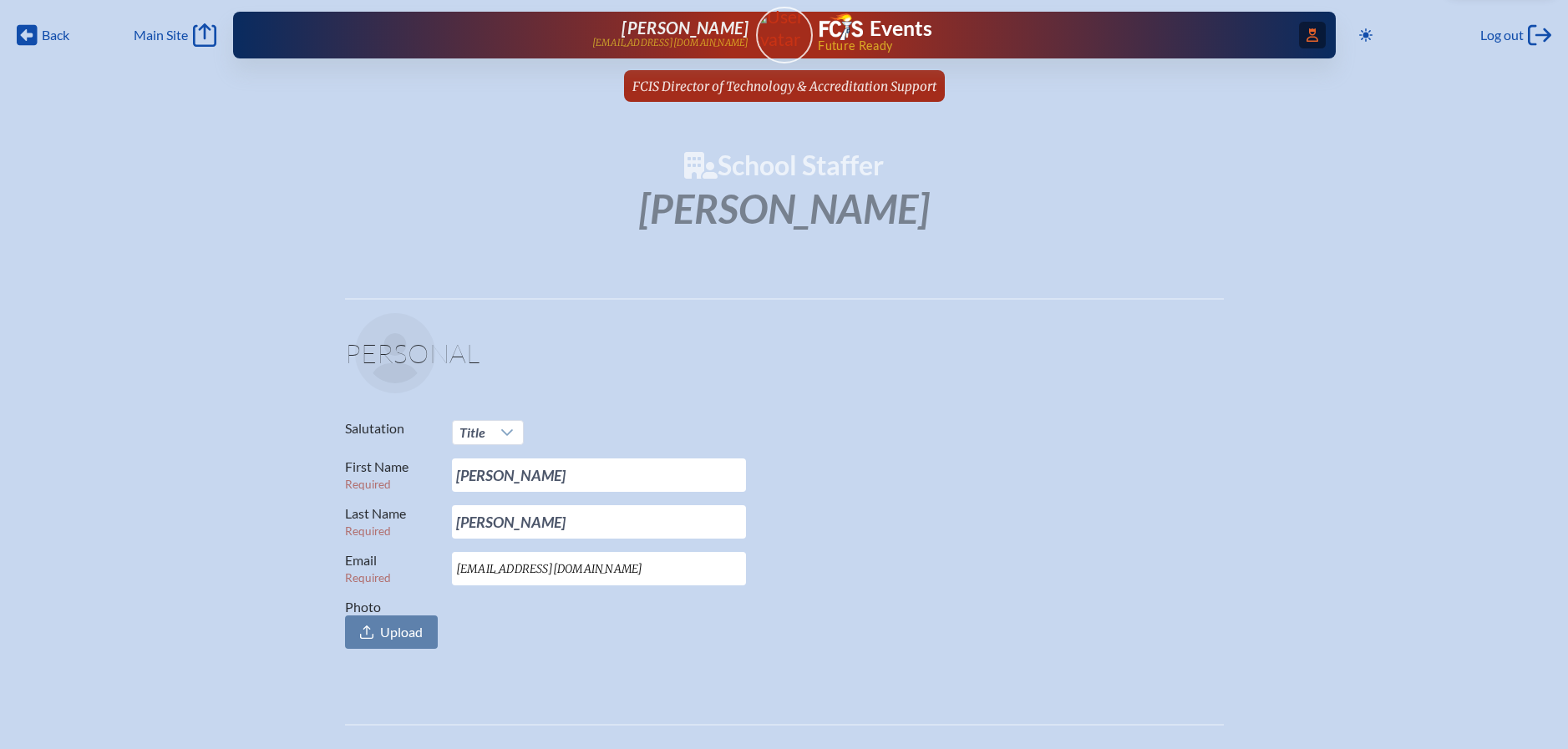
click at [1315, 39] on span "Access Users..." at bounding box center [1312, 35] width 27 height 27
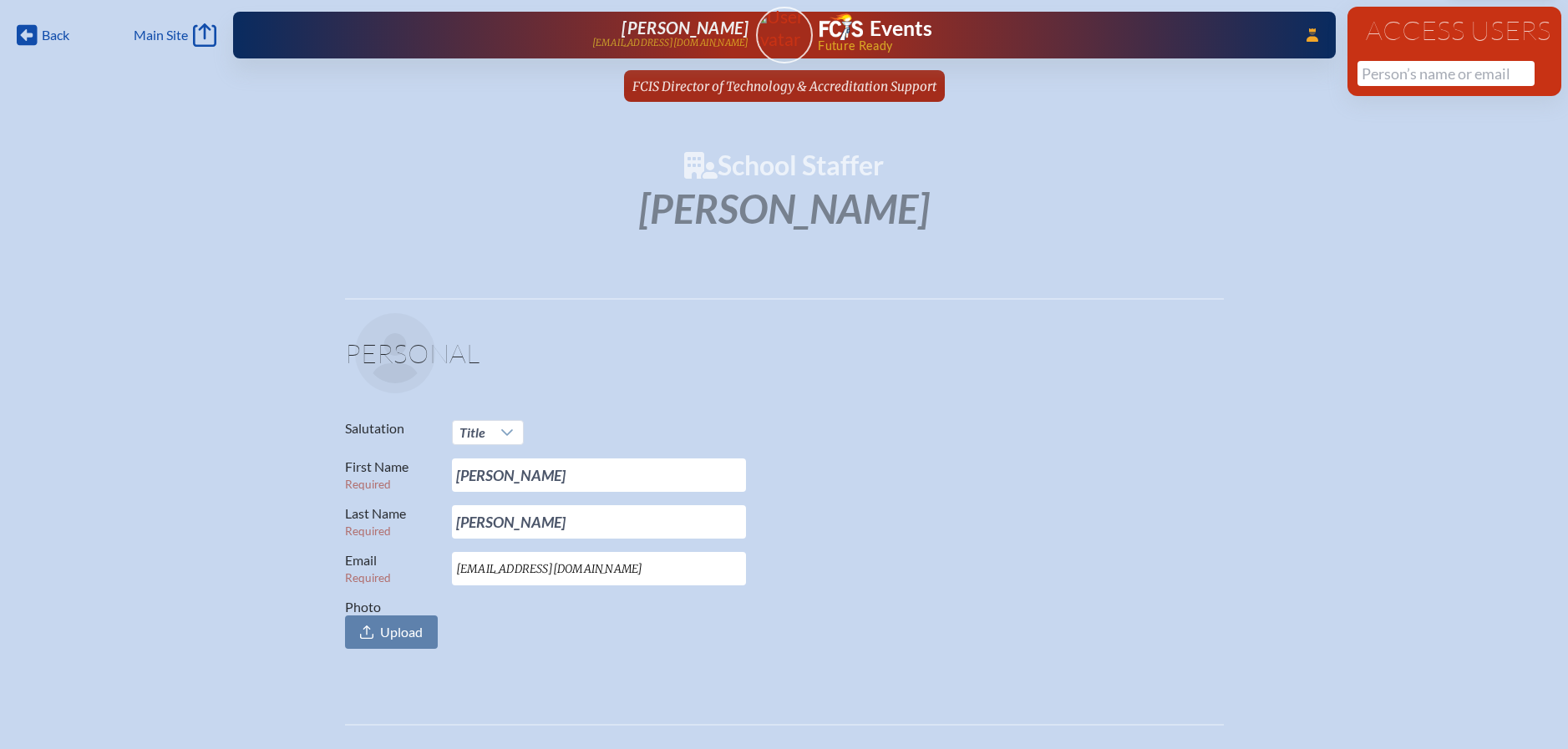
click at [1238, 111] on ul "FCIS Director of Technology & Accreditation Support since July 1st, 2025" at bounding box center [784, 91] width 1568 height 42
click at [694, 33] on span "[PERSON_NAME]" at bounding box center [685, 28] width 127 height 20
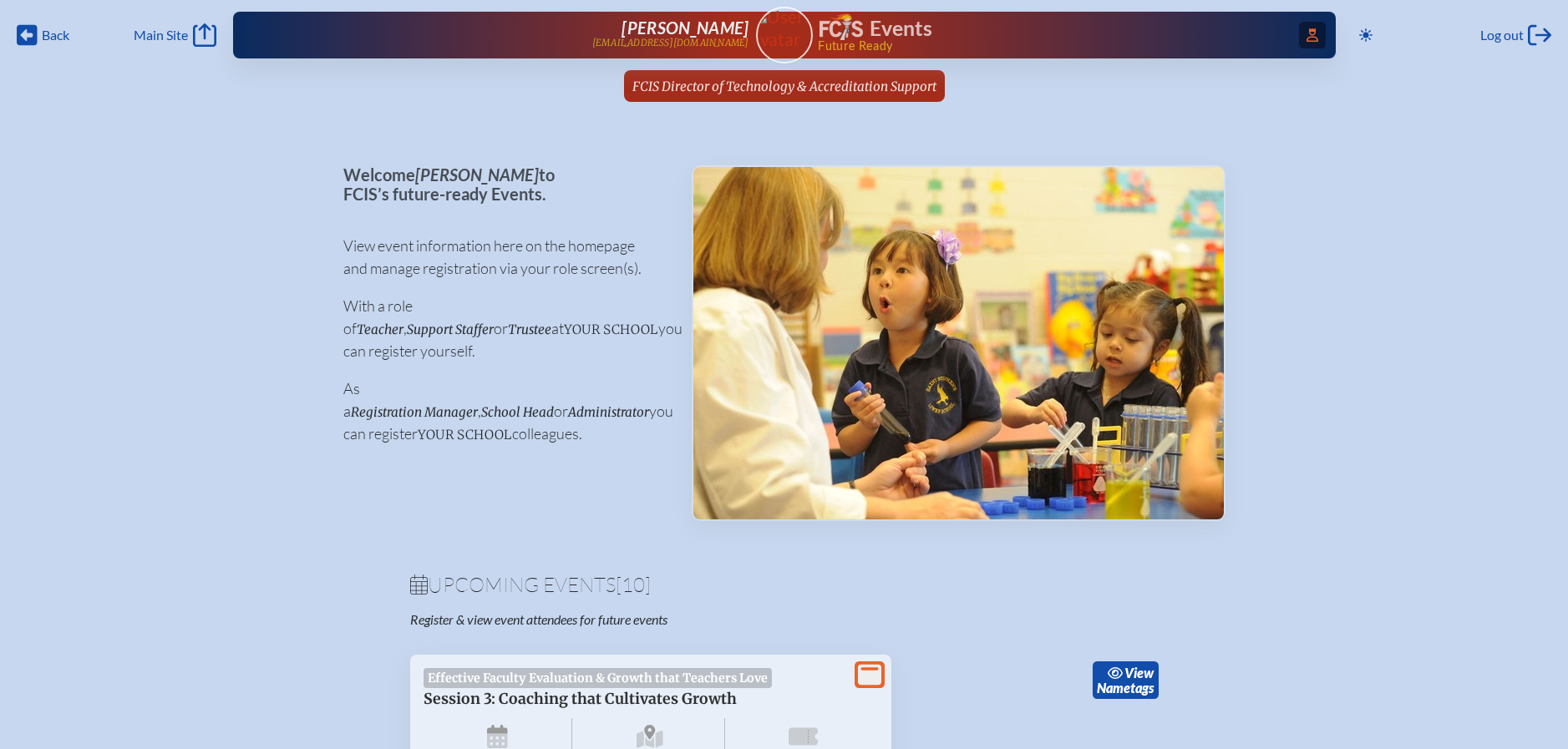
click at [1310, 34] on icon at bounding box center [1312, 35] width 12 height 13
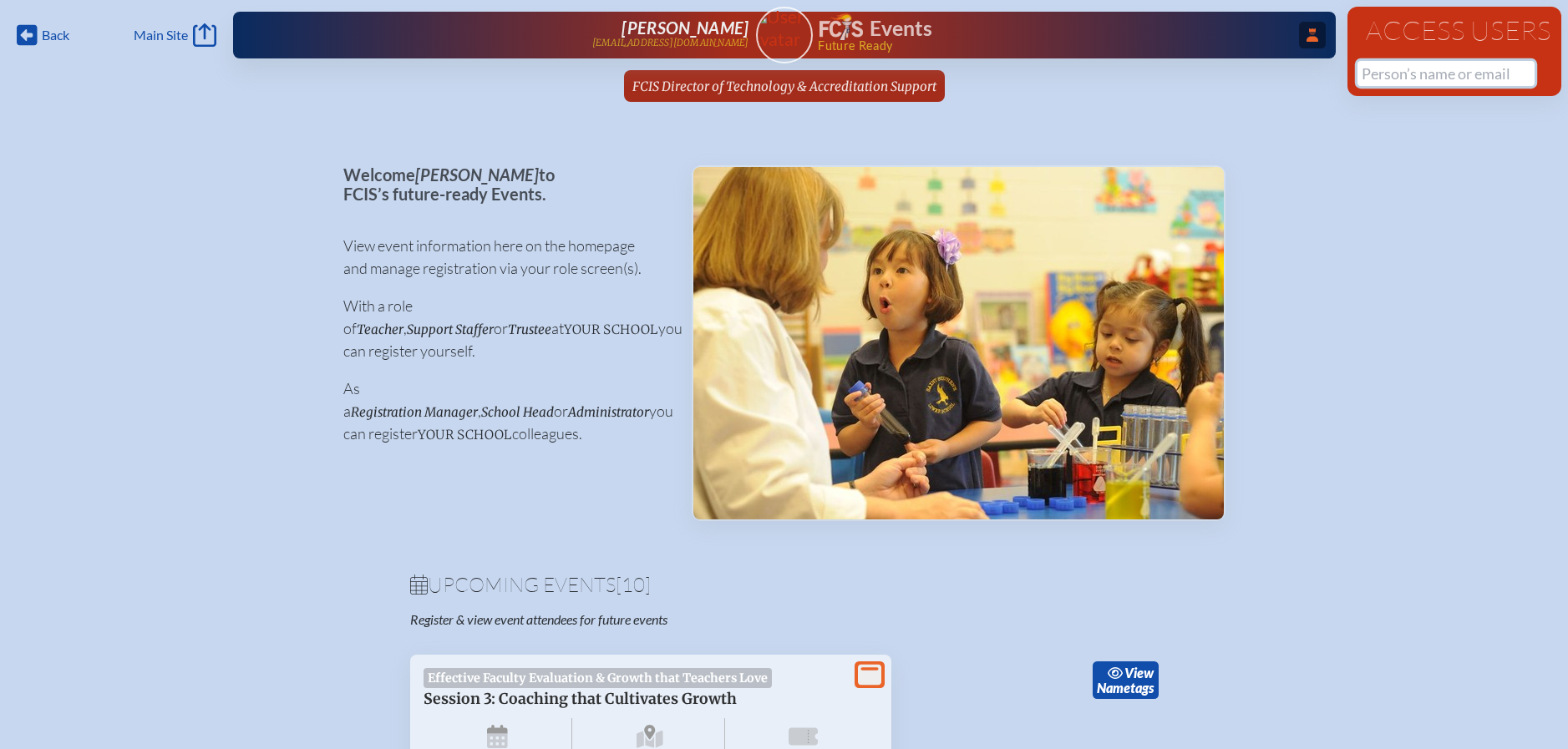
click at [1392, 76] on input "text" at bounding box center [1445, 73] width 177 height 25
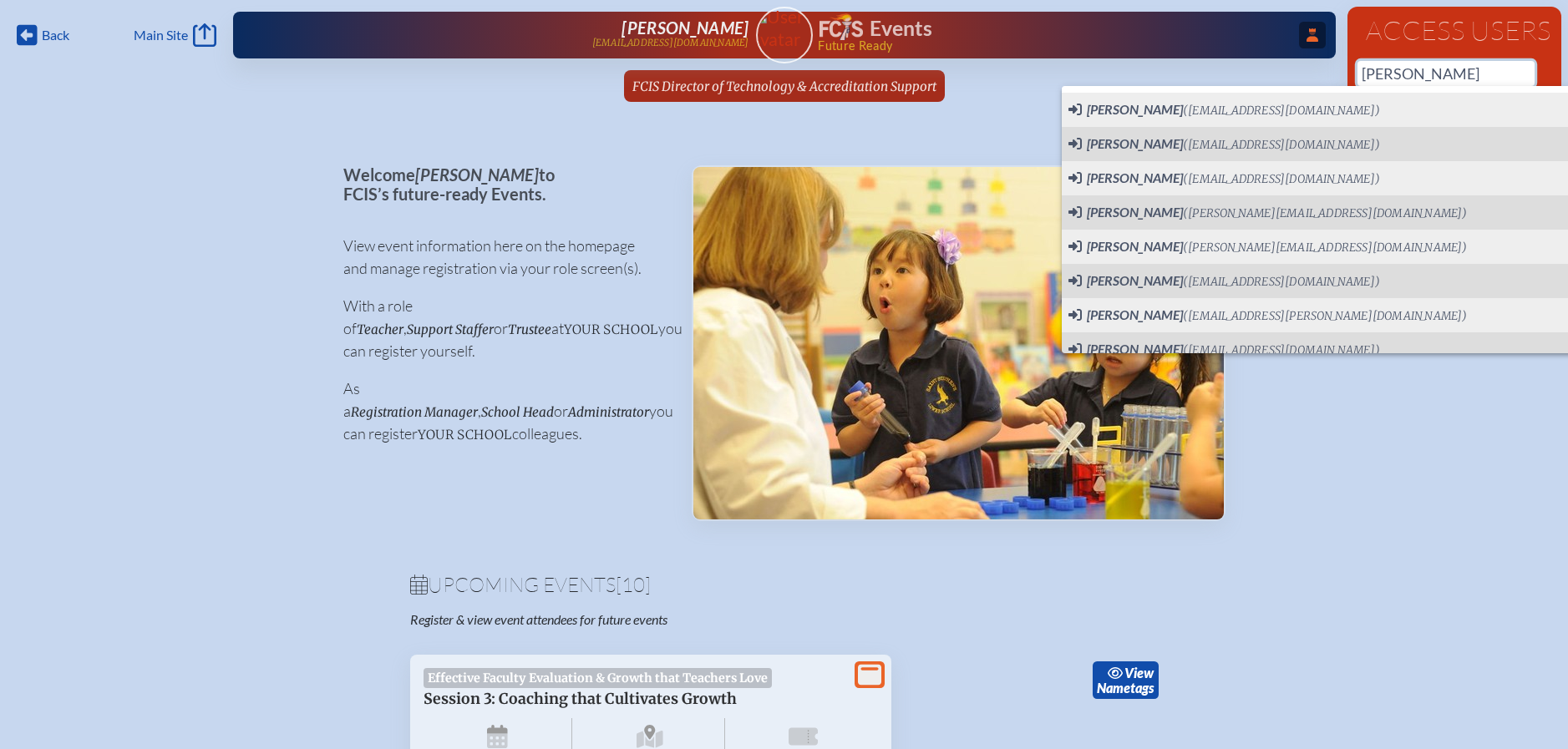
type input "[PERSON_NAME]"
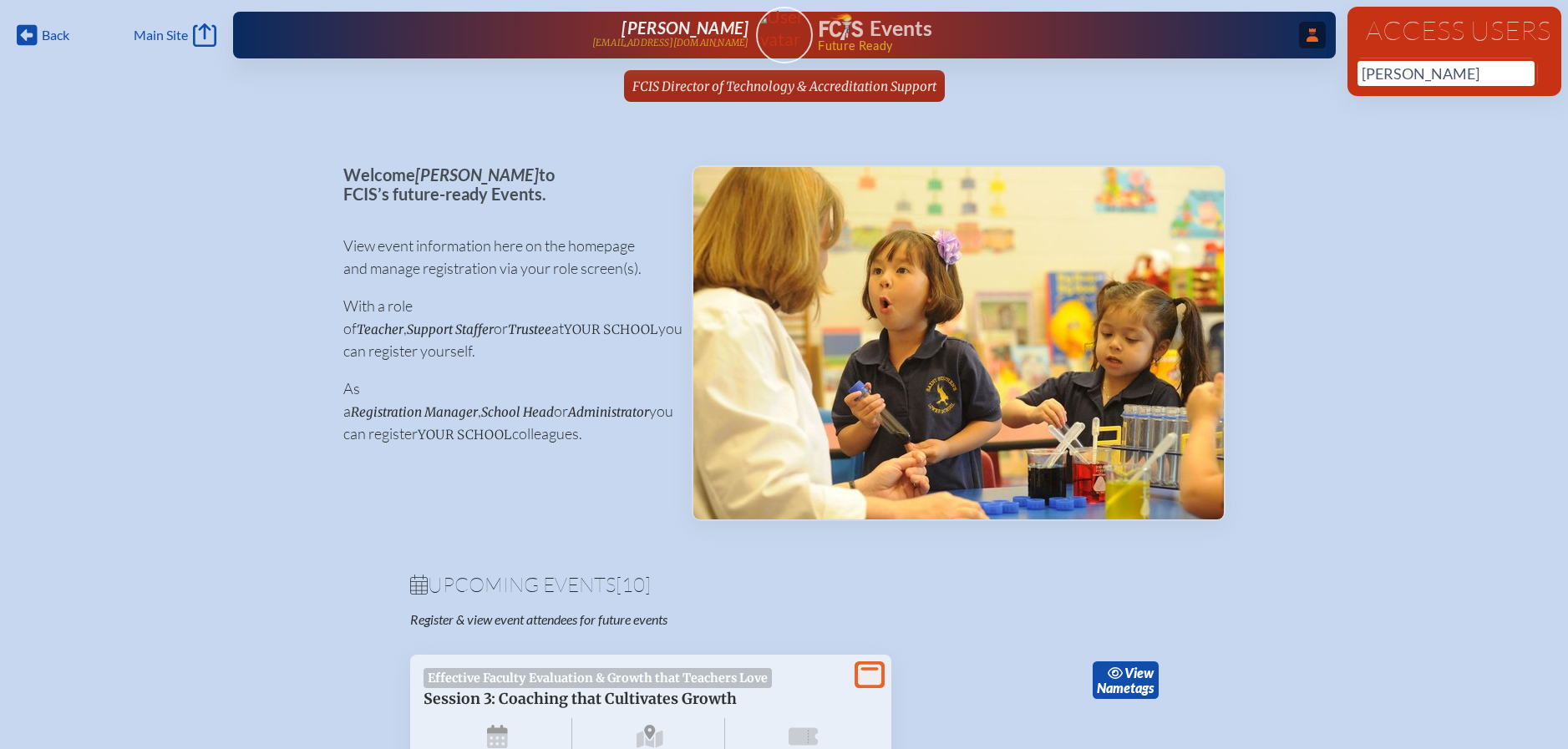
click at [873, 45] on span "Future Ready" at bounding box center [1049, 45] width 464 height 12
click at [1313, 38] on icon at bounding box center [1312, 35] width 12 height 13
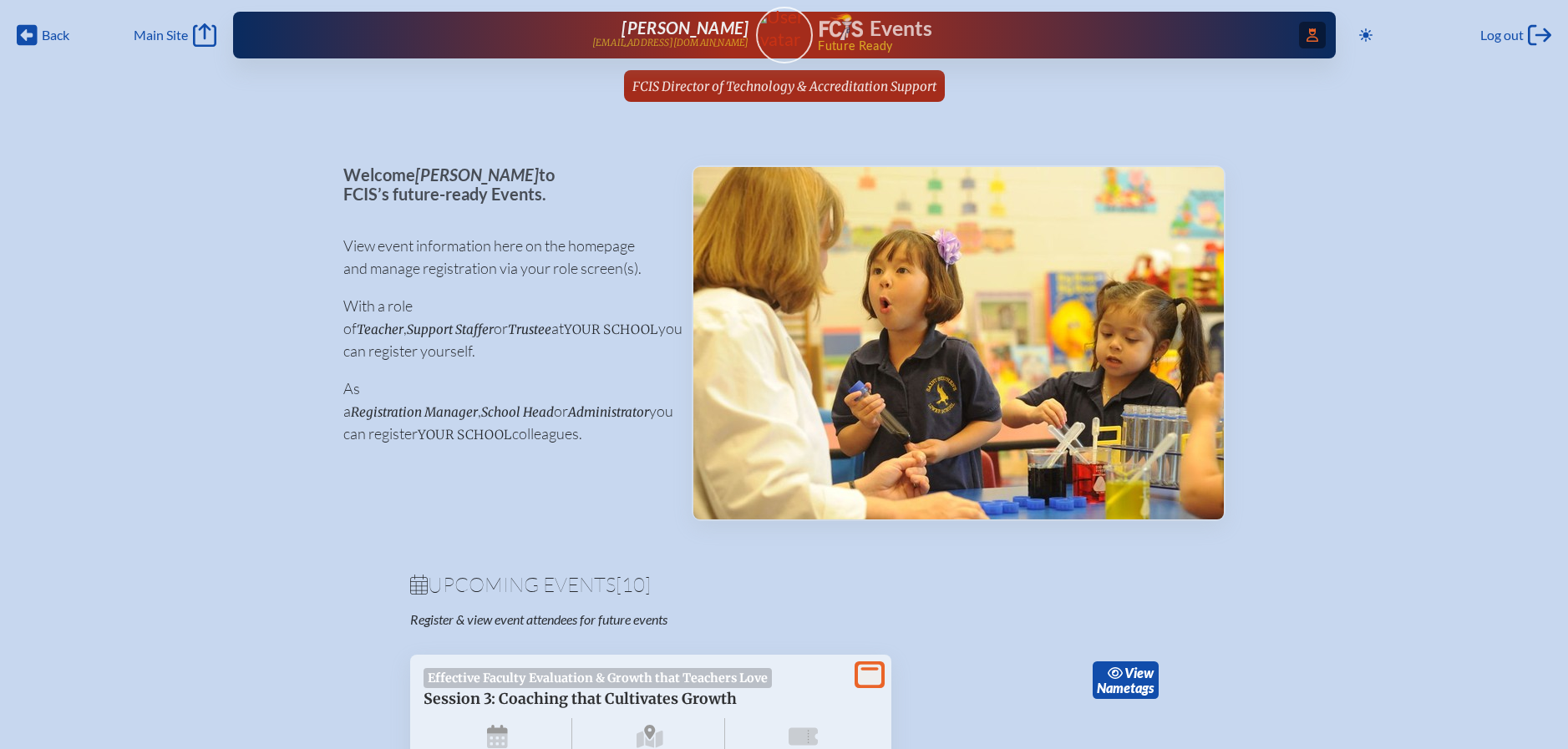
click at [1320, 34] on span "Access Users..." at bounding box center [1312, 35] width 27 height 27
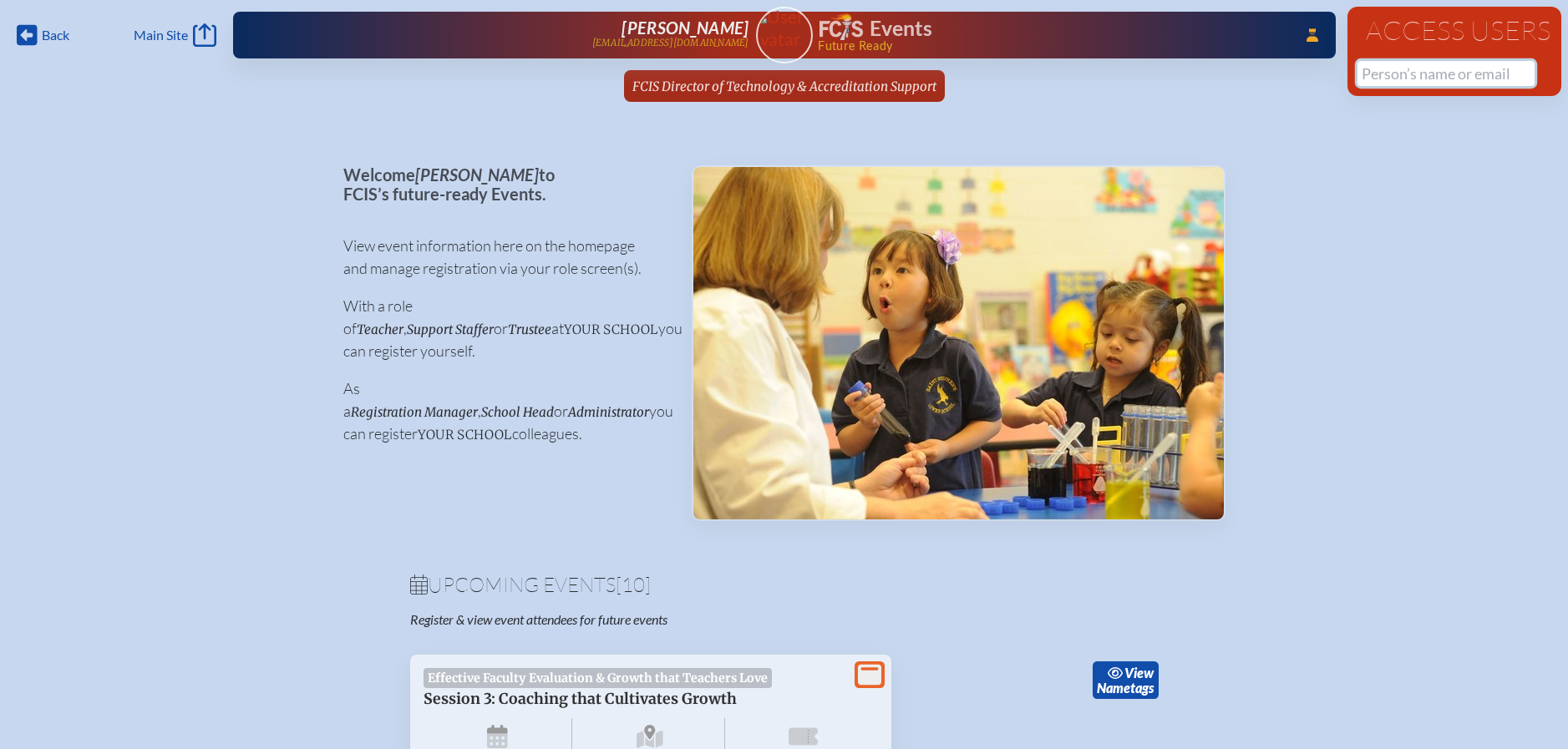
click at [1371, 70] on input "text" at bounding box center [1445, 73] width 177 height 25
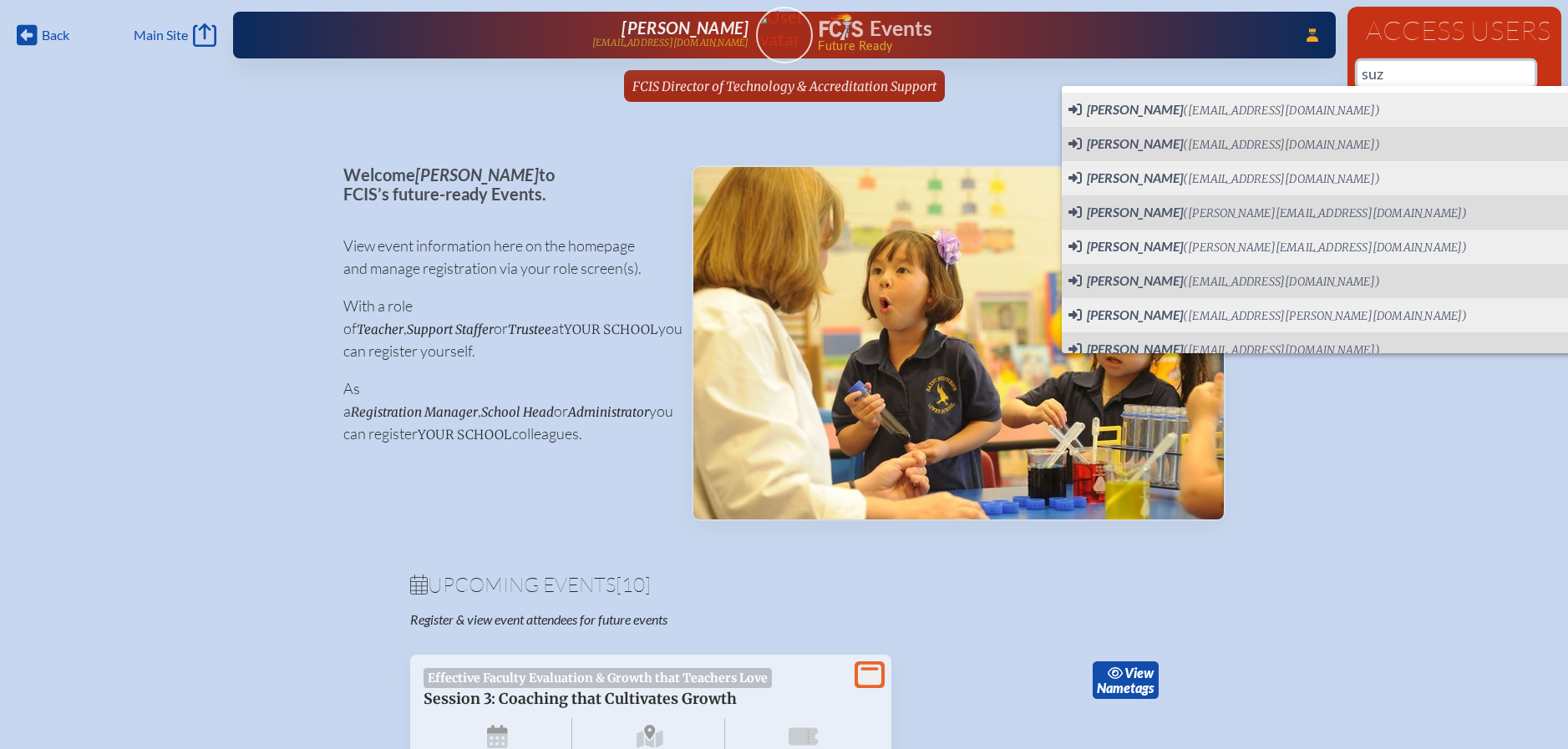
type input "suz"
